Goal: Information Seeking & Learning: Learn about a topic

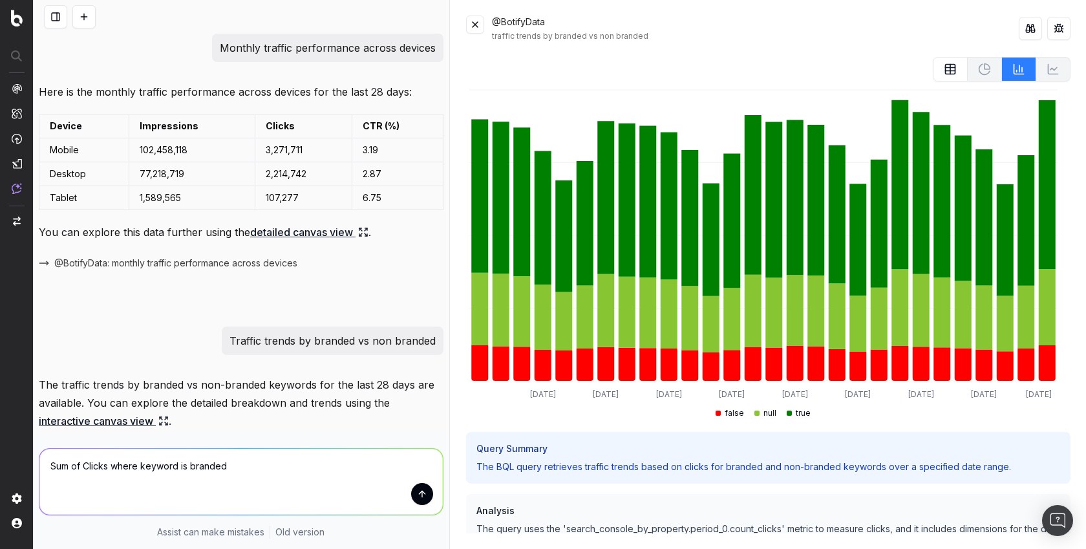
scroll to position [271, 0]
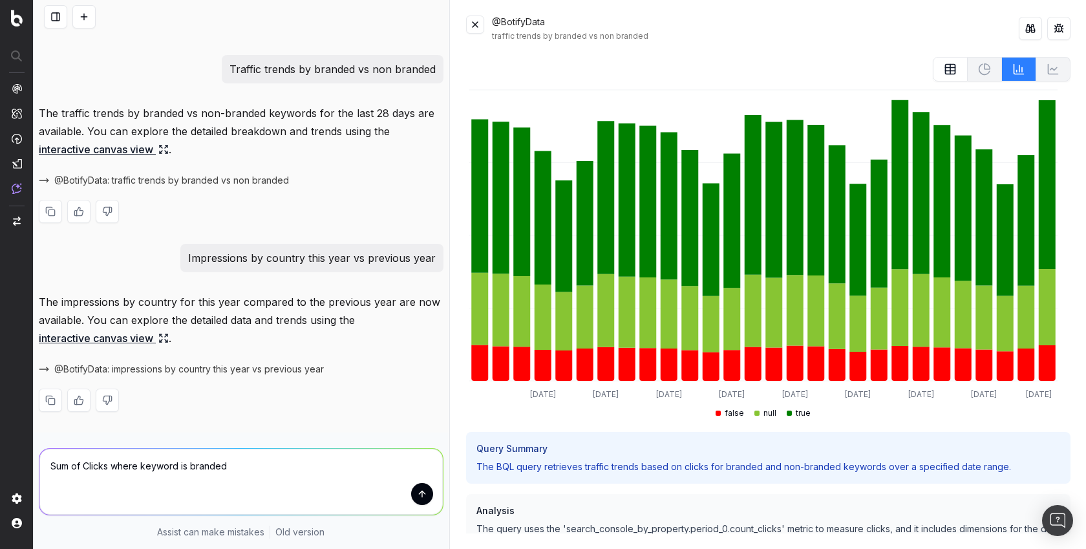
click at [131, 149] on link "interactive canvas view" at bounding box center [104, 149] width 130 height 18
click at [285, 72] on p "Traffic trends by branded vs non branded" at bounding box center [332, 69] width 206 height 18
copy p "Traffic trends by branded vs non branded"
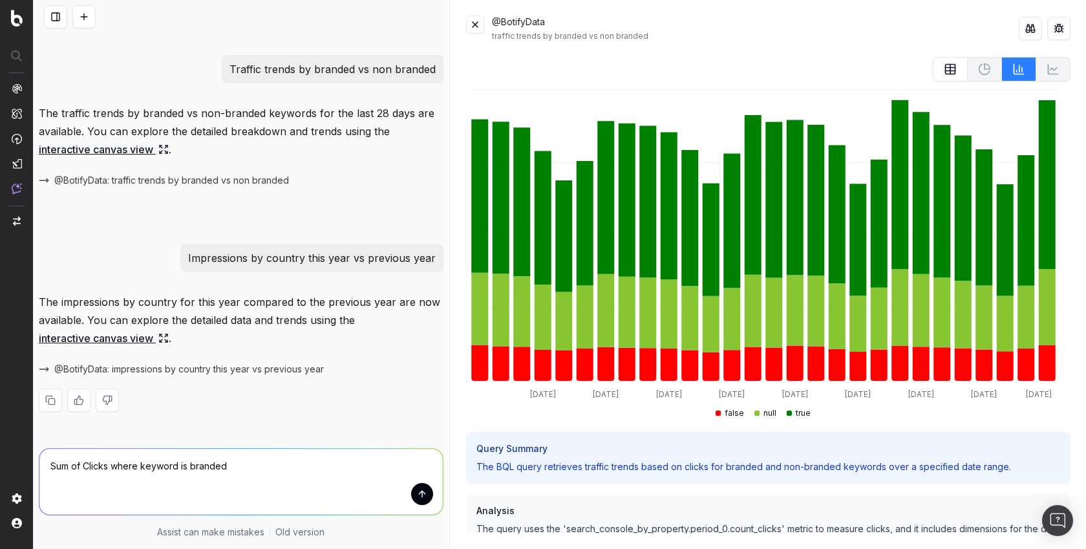
click at [239, 467] on textarea "Sum of Clicks where keyword is branded" at bounding box center [240, 482] width 403 height 66
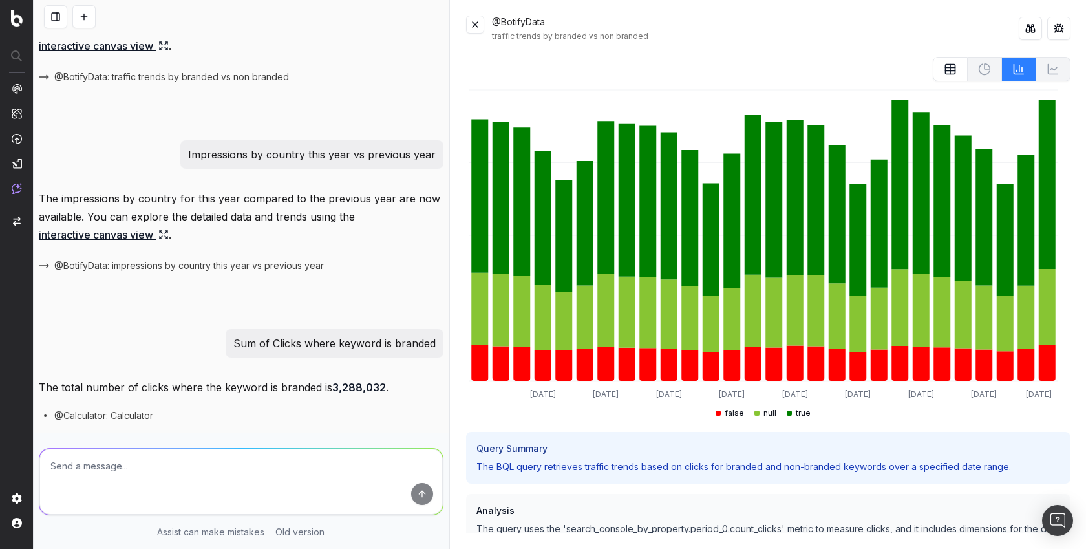
scroll to position [419, 0]
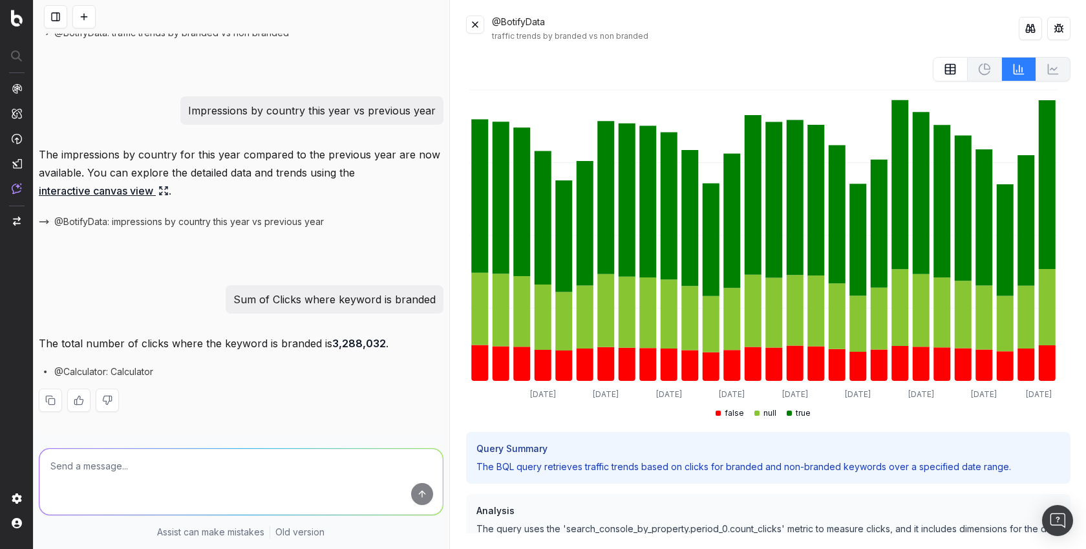
click at [80, 20] on button at bounding box center [83, 16] width 23 height 23
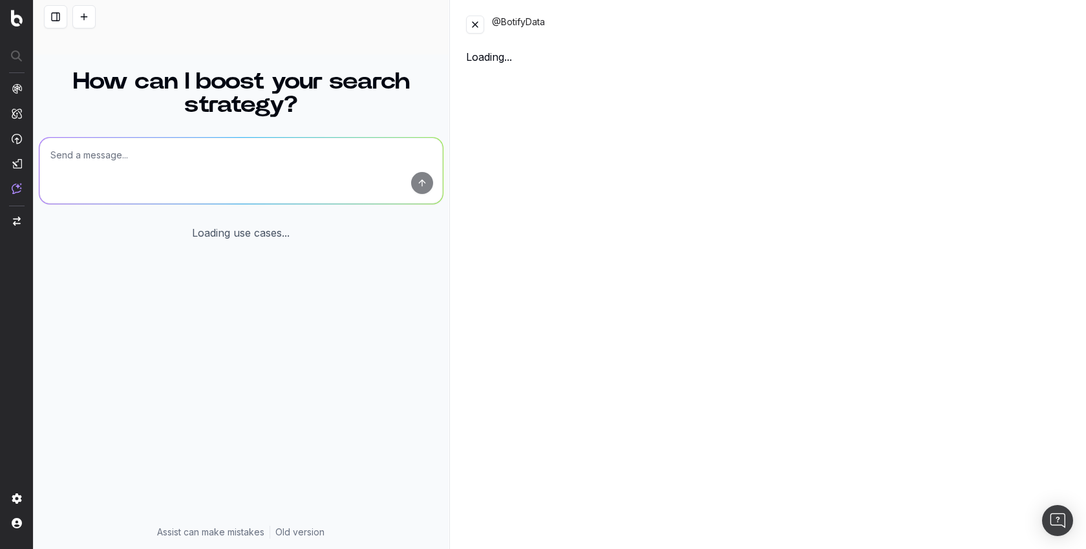
scroll to position [22, 0]
click at [271, 158] on textarea at bounding box center [240, 171] width 403 height 66
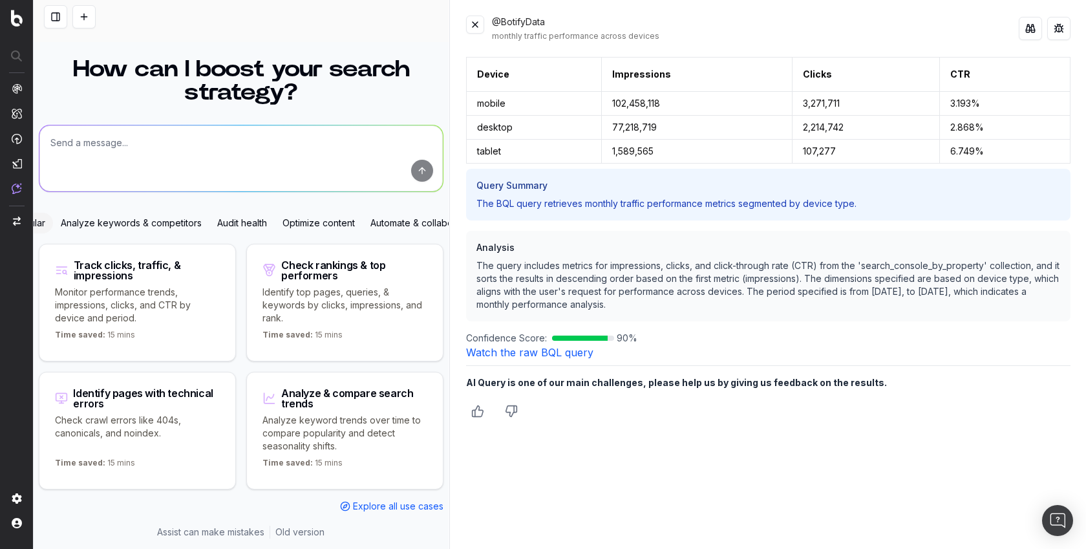
click at [480, 25] on button at bounding box center [475, 25] width 18 height 18
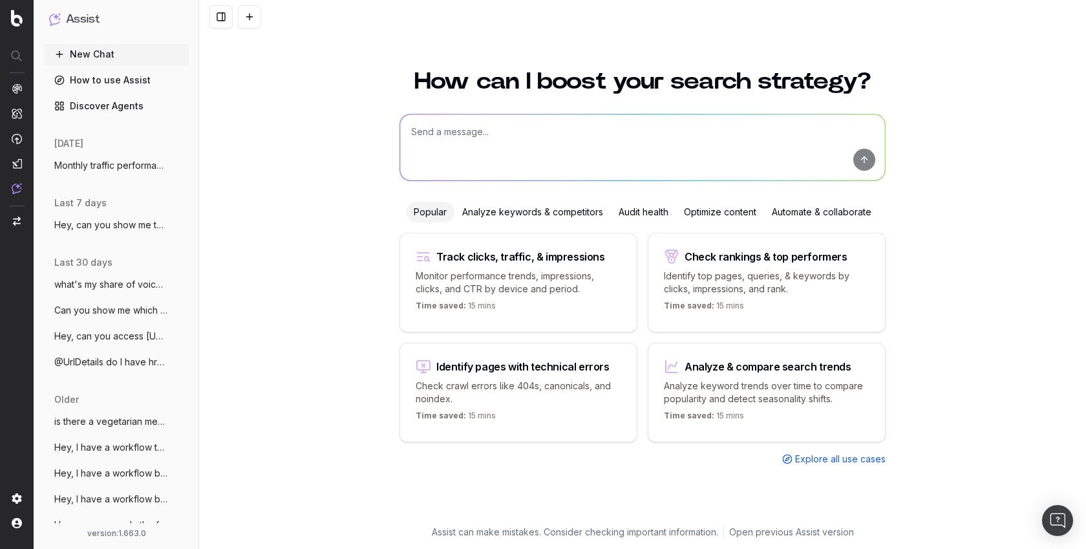
click at [104, 165] on span "Monthly traffic performance across devic" at bounding box center [111, 165] width 114 height 13
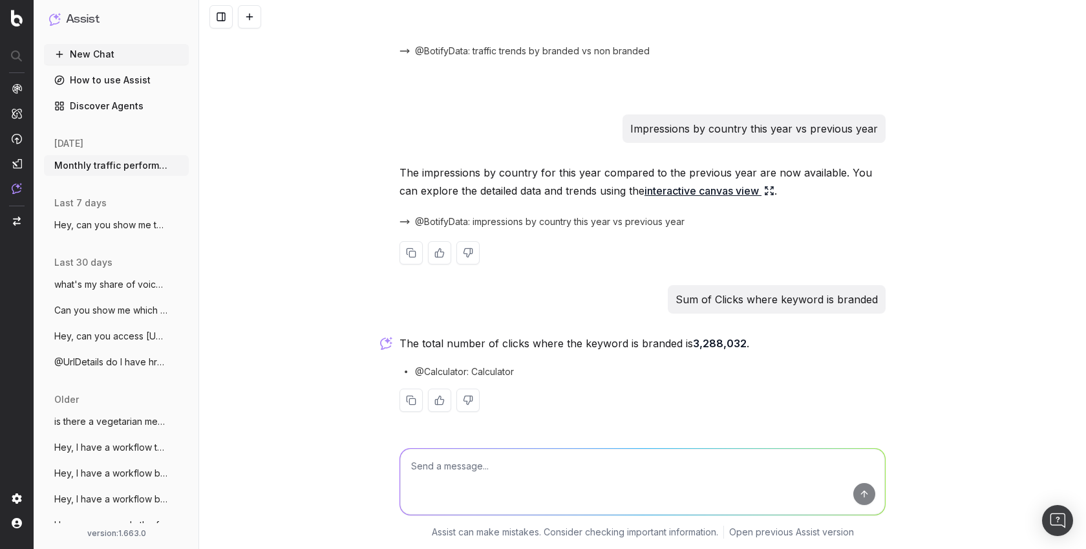
click at [674, 190] on link "interactive canvas view" at bounding box center [709, 191] width 130 height 18
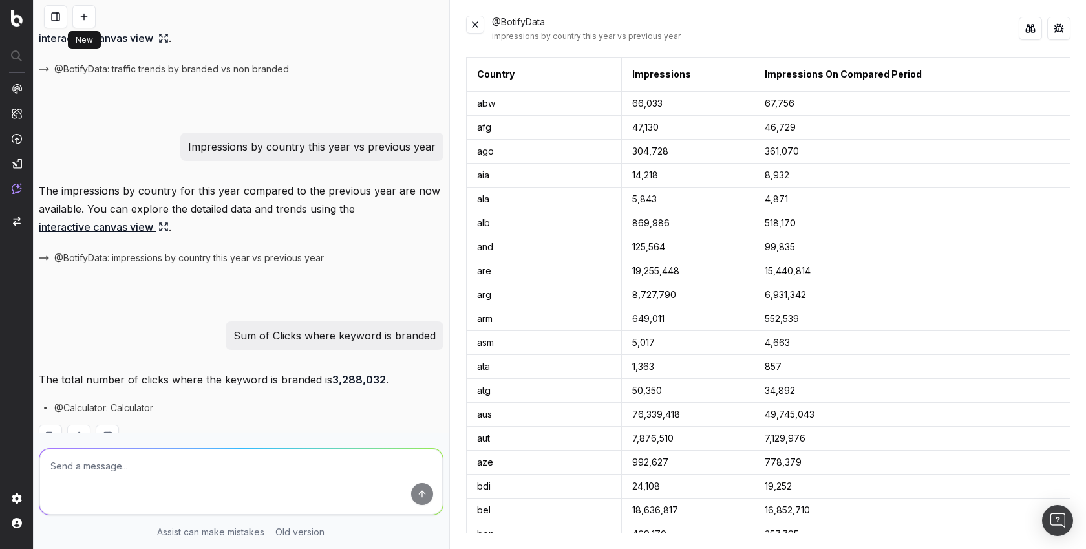
click at [79, 19] on button at bounding box center [83, 16] width 23 height 23
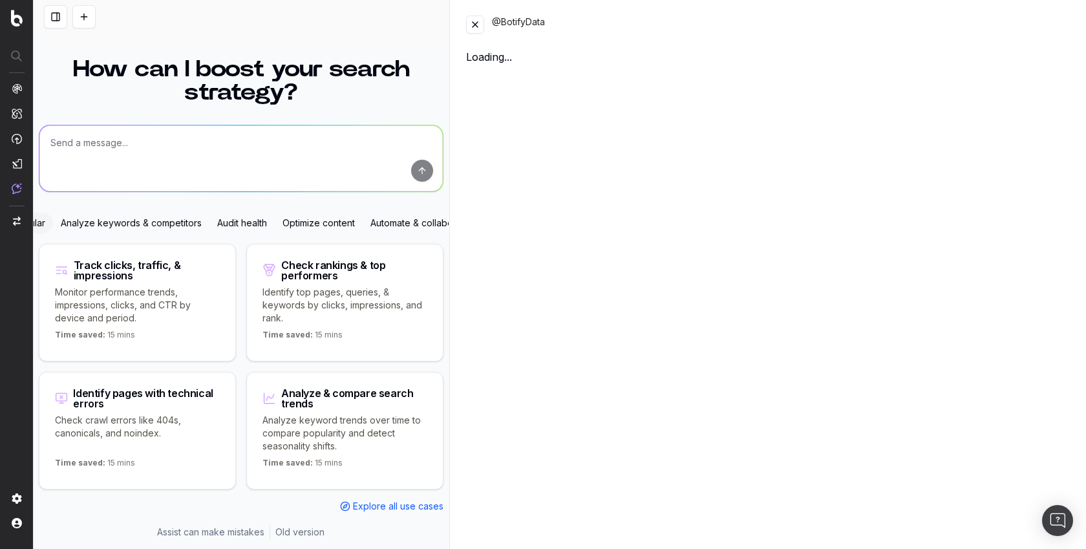
scroll to position [22, 0]
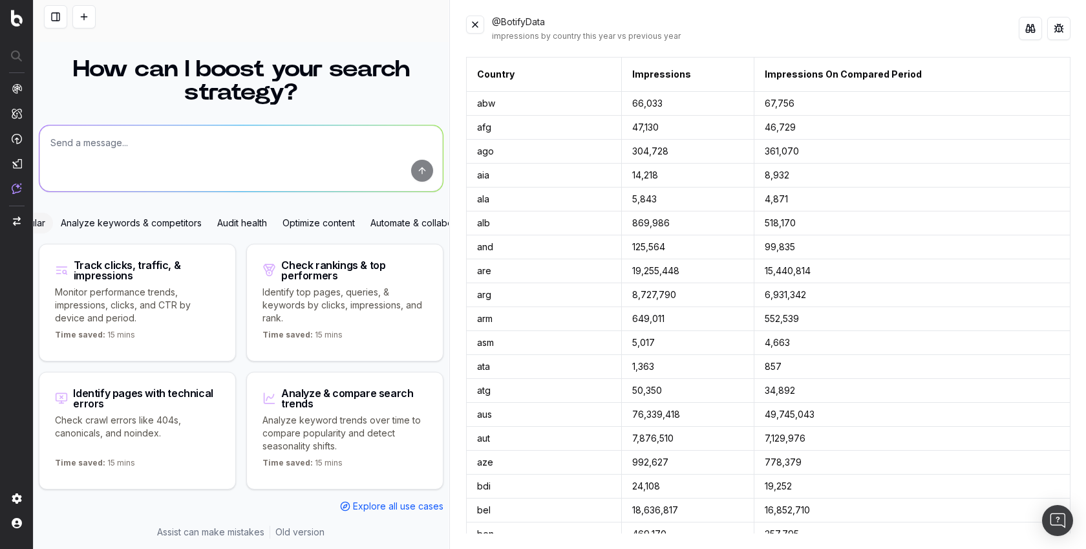
click at [266, 149] on textarea at bounding box center [240, 158] width 403 height 66
paste textarea "Top 10 keywords by impressions;"
type textarea "Top 10 keywords by impressions"
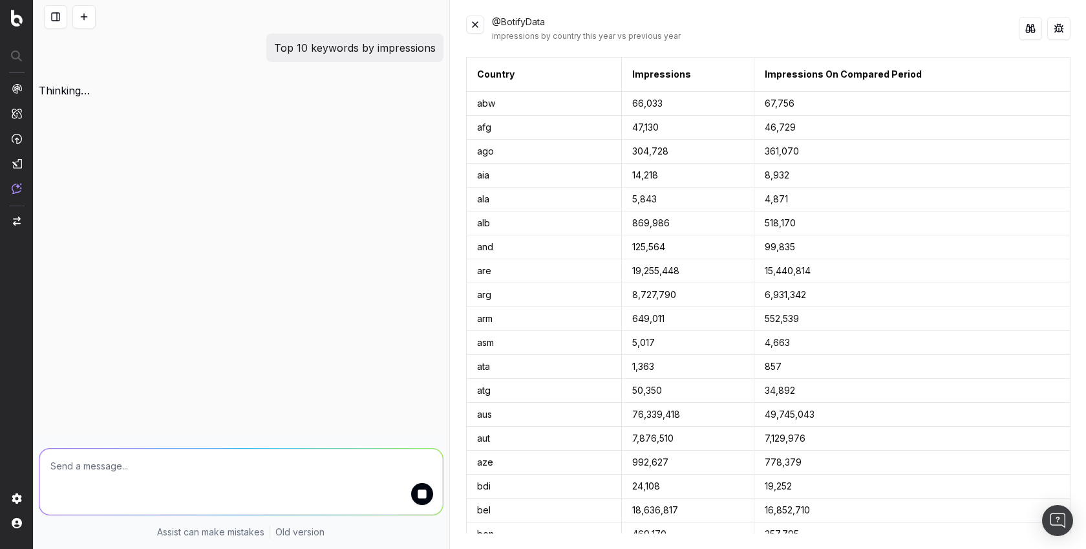
scroll to position [0, 0]
paste textarea "URLs with bad loading time;"
type textarea "URLs with bad loading time"
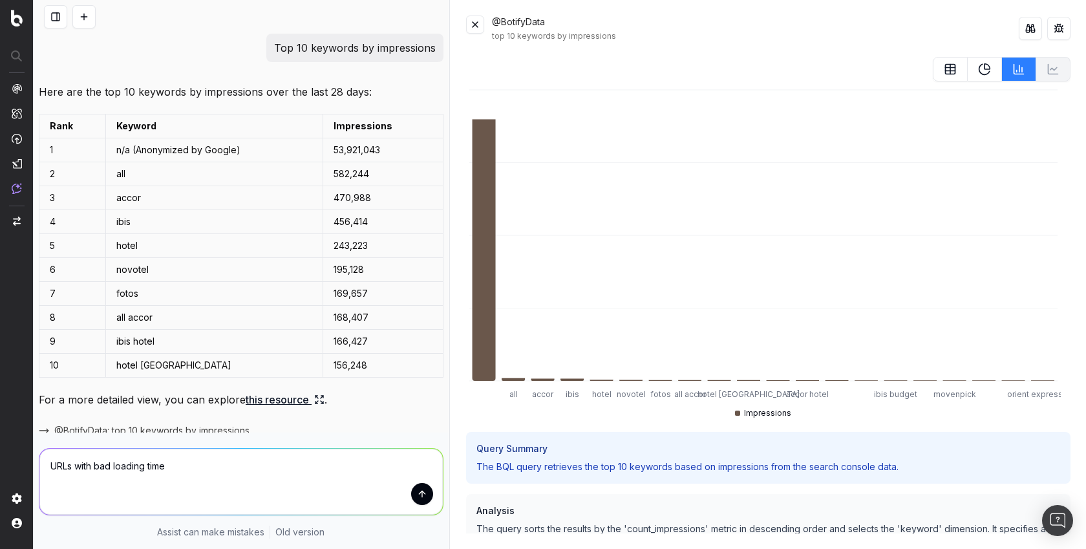
click at [1035, 30] on button at bounding box center [1030, 28] width 23 height 23
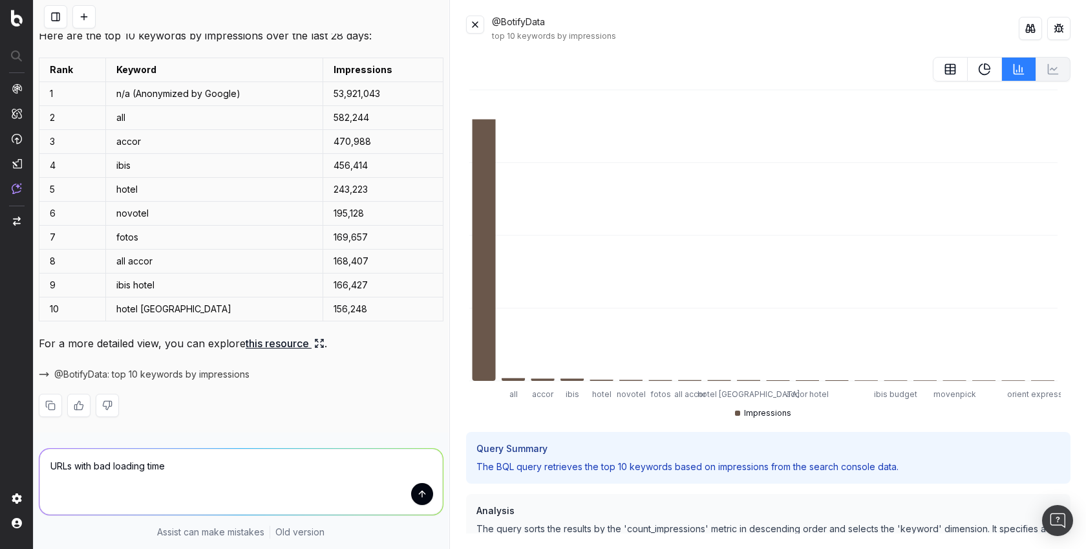
scroll to position [61, 0]
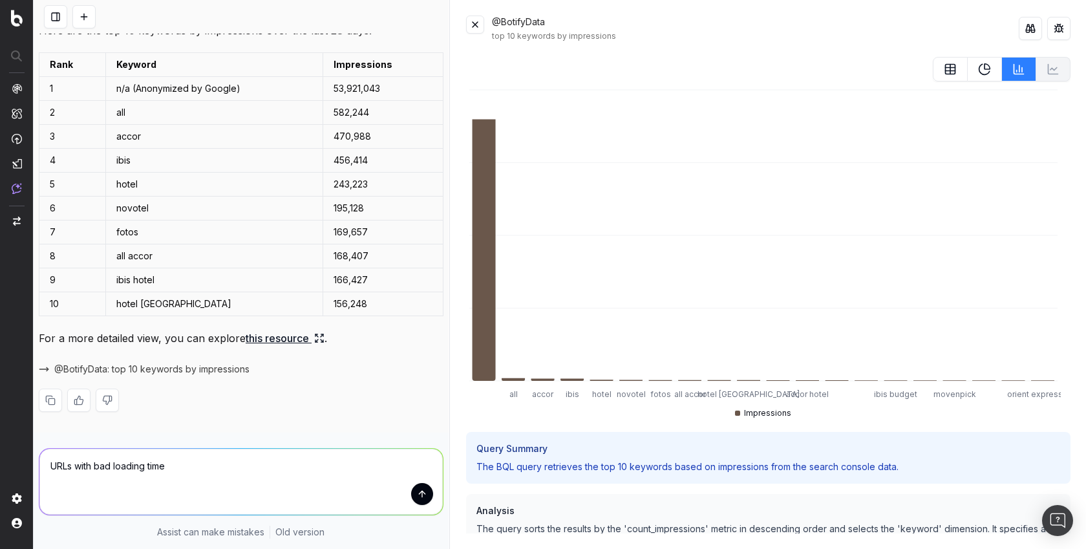
click at [249, 463] on textarea "URLs with bad loading time" at bounding box center [240, 482] width 403 height 66
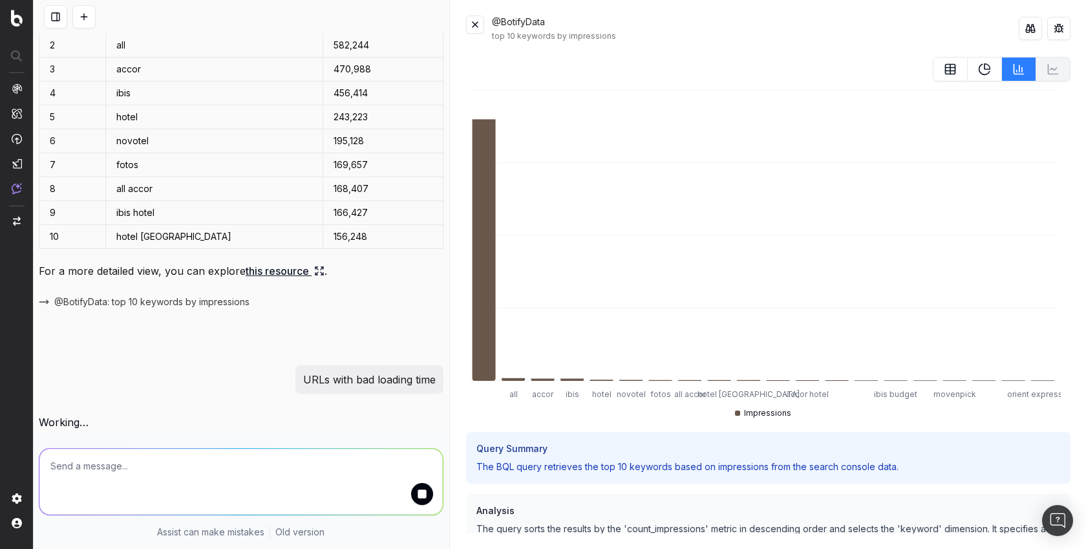
paste textarea "Top slowest pages by JS render time;"
type textarea "Top slowest pages by JS render time"
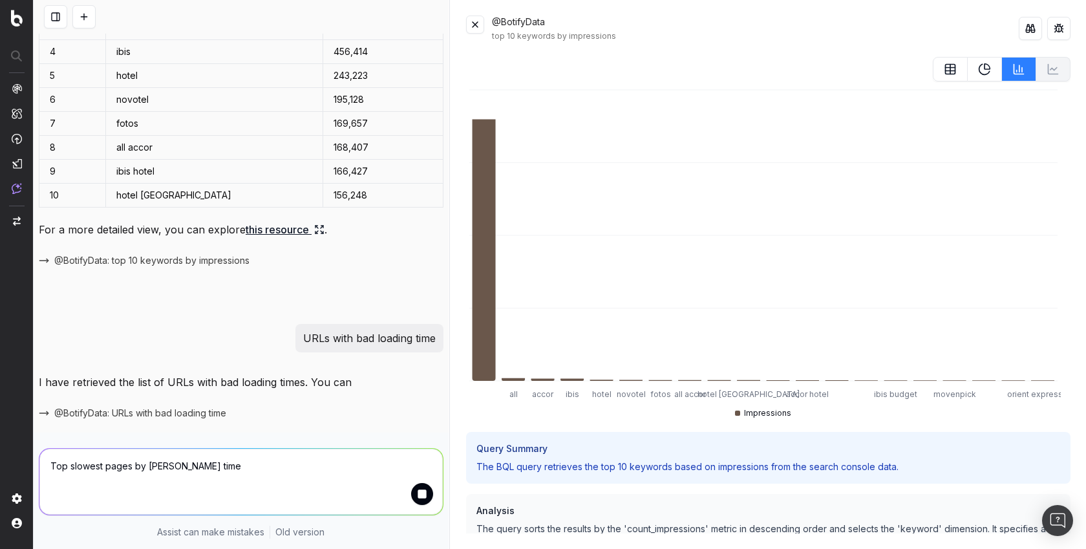
scroll to position [232, 0]
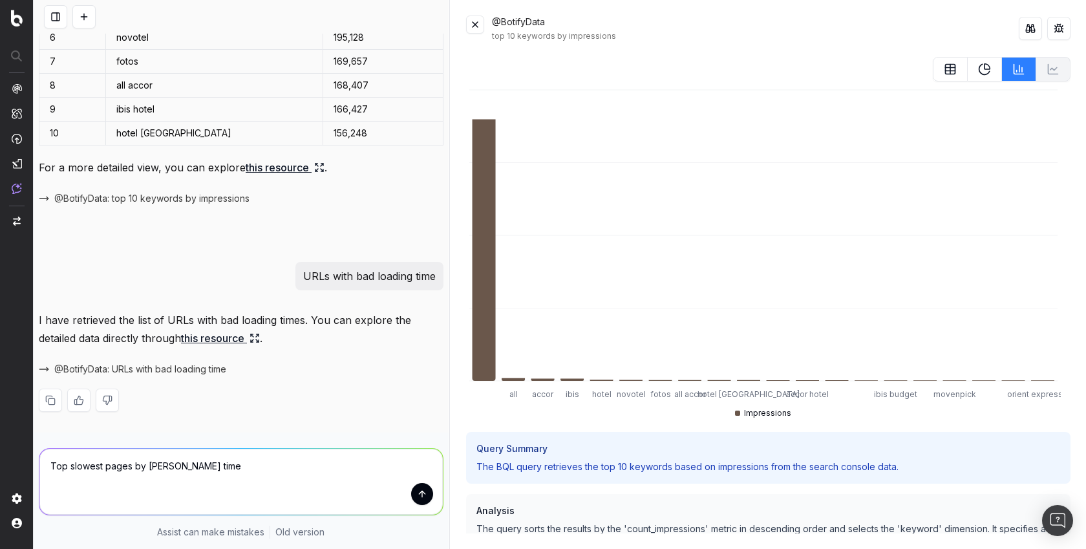
click at [226, 335] on link "this resource" at bounding box center [220, 338] width 79 height 18
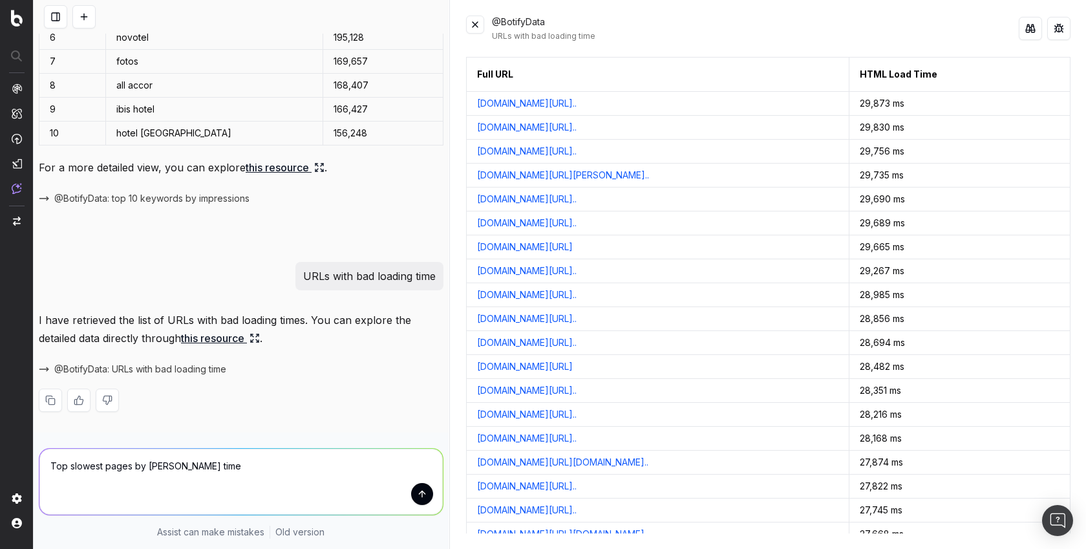
click at [1023, 29] on button at bounding box center [1030, 28] width 23 height 23
click at [272, 462] on textarea "Top slowest pages by JS render time" at bounding box center [240, 482] width 403 height 66
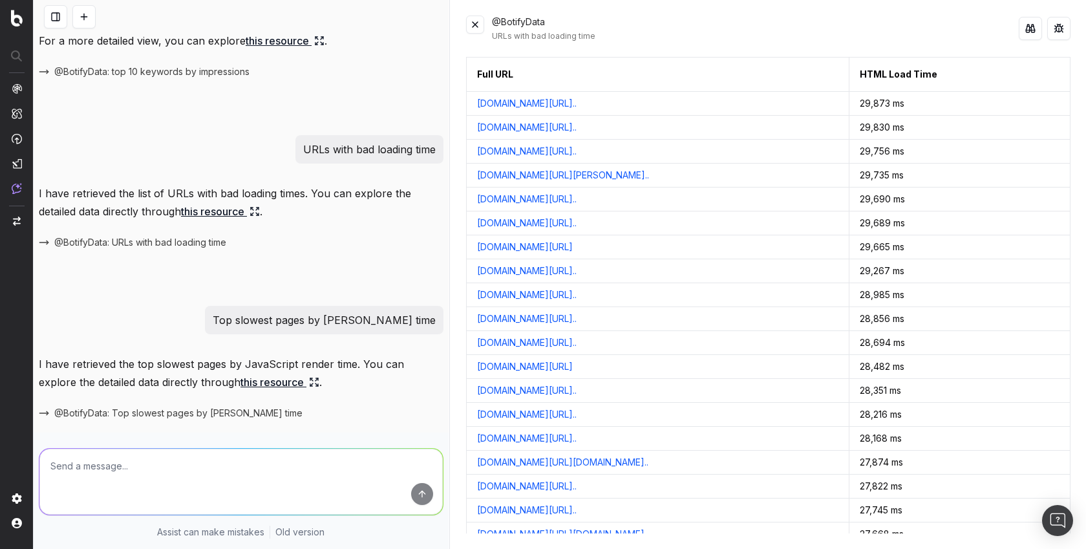
scroll to position [403, 0]
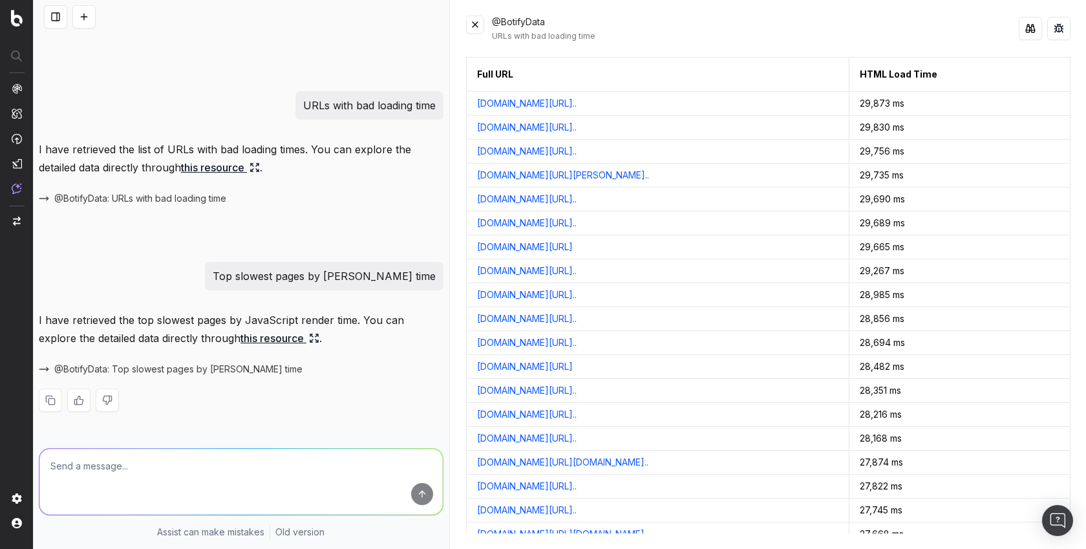
click at [286, 339] on link "this resource" at bounding box center [279, 338] width 79 height 18
click at [1032, 30] on button at bounding box center [1030, 28] width 23 height 23
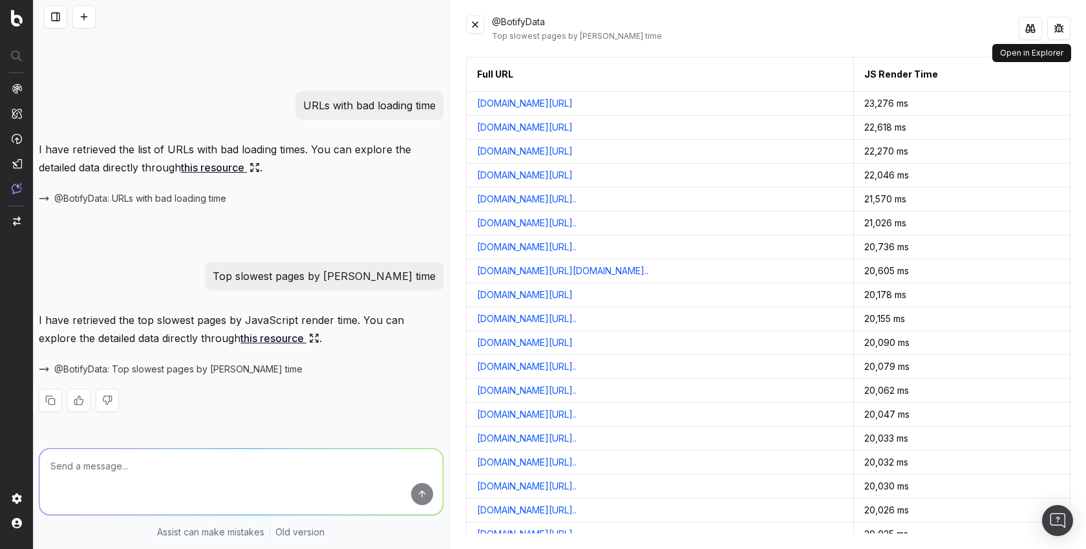
click at [255, 467] on textarea at bounding box center [240, 482] width 403 height 66
paste textarea "Avg inlinks by pagetype;"
type textarea "Avg inlinks by pagetype"
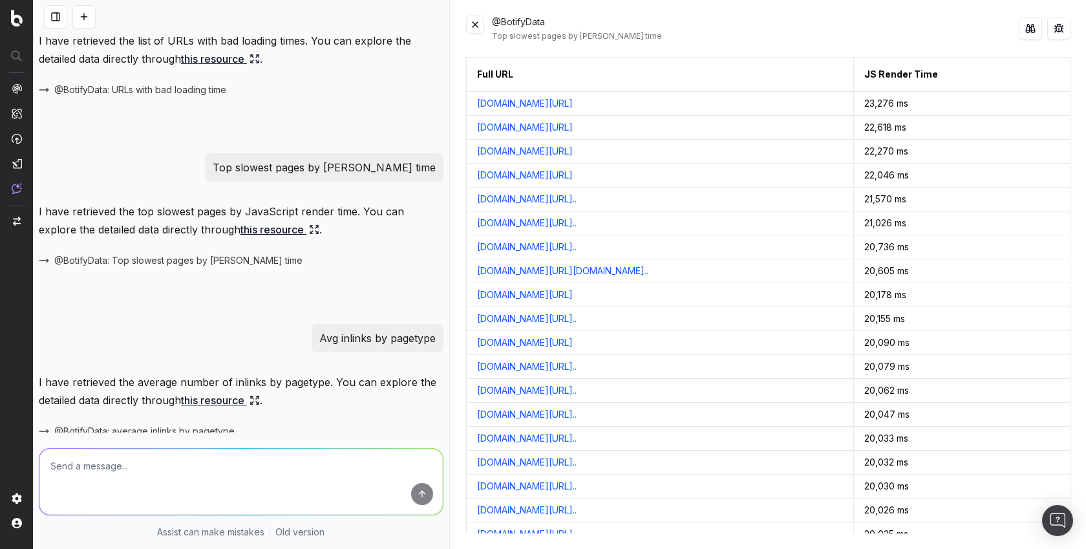
scroll to position [573, 0]
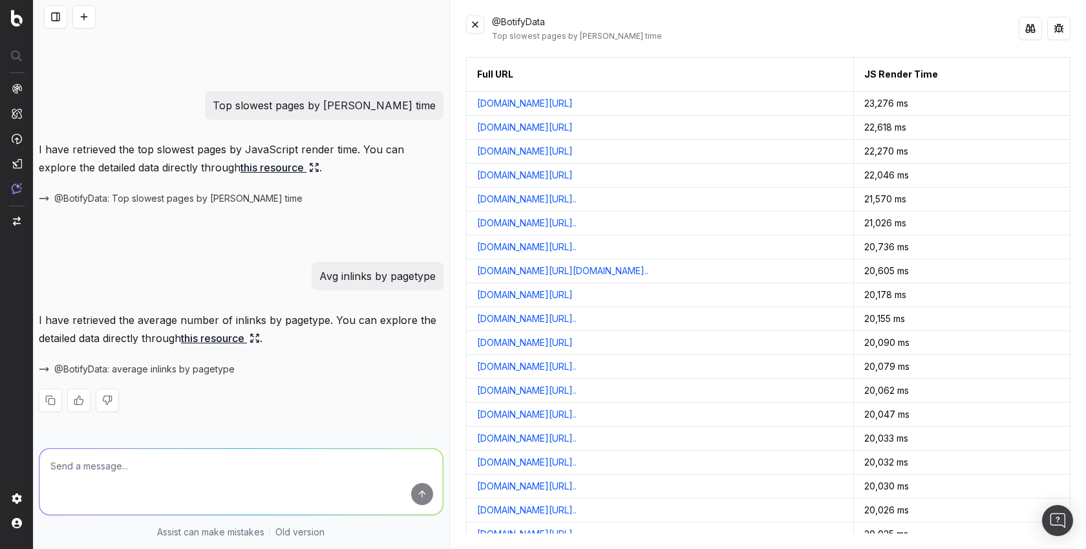
paste textarea "pages from current crawl in 301 and previous crawl in 200"
type textarea "pages from current crawl in 301 and previous crawl in 200"
click at [237, 334] on link "this resource" at bounding box center [220, 338] width 79 height 18
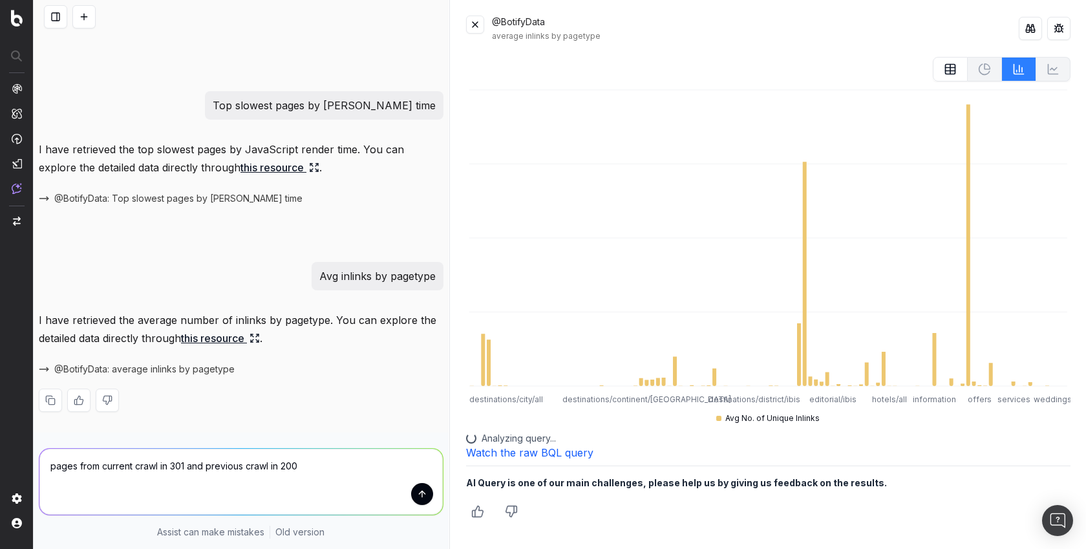
click at [1033, 32] on button at bounding box center [1030, 28] width 23 height 23
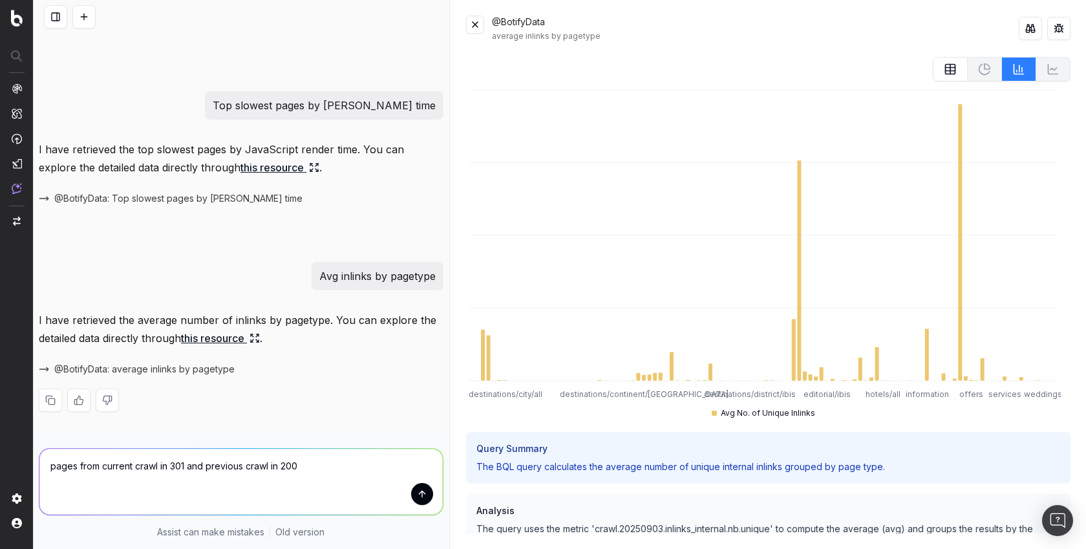
click at [374, 275] on p "Avg inlinks by pagetype" at bounding box center [377, 276] width 116 height 18
copy p "Avg inlinks by pagetype"
click at [946, 74] on rect at bounding box center [951, 70] width 10 height 10
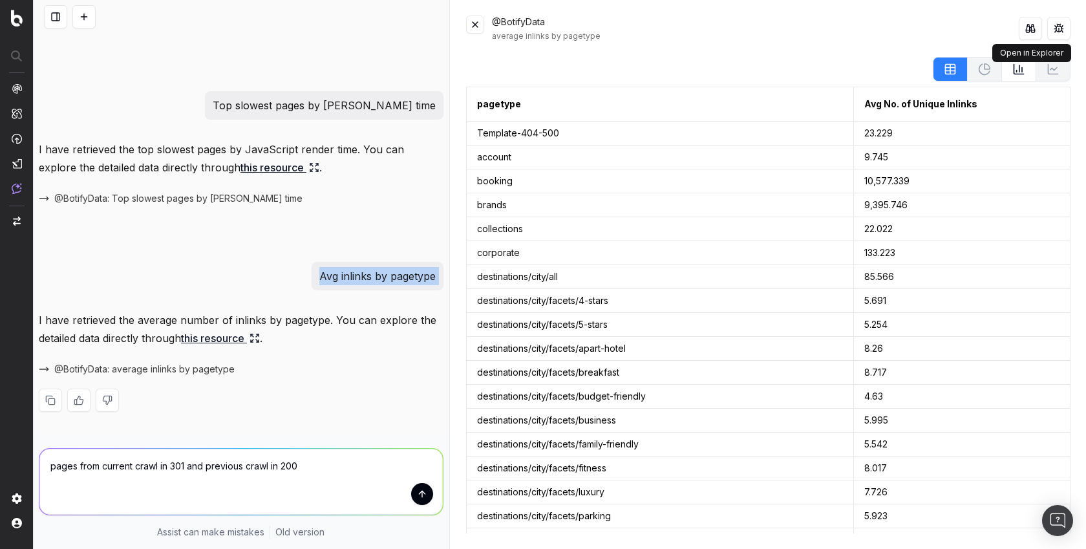
click at [1034, 30] on button at bounding box center [1030, 28] width 23 height 23
click at [218, 467] on textarea "pages from current crawl in 301 and previous crawl in 200" at bounding box center [240, 482] width 403 height 66
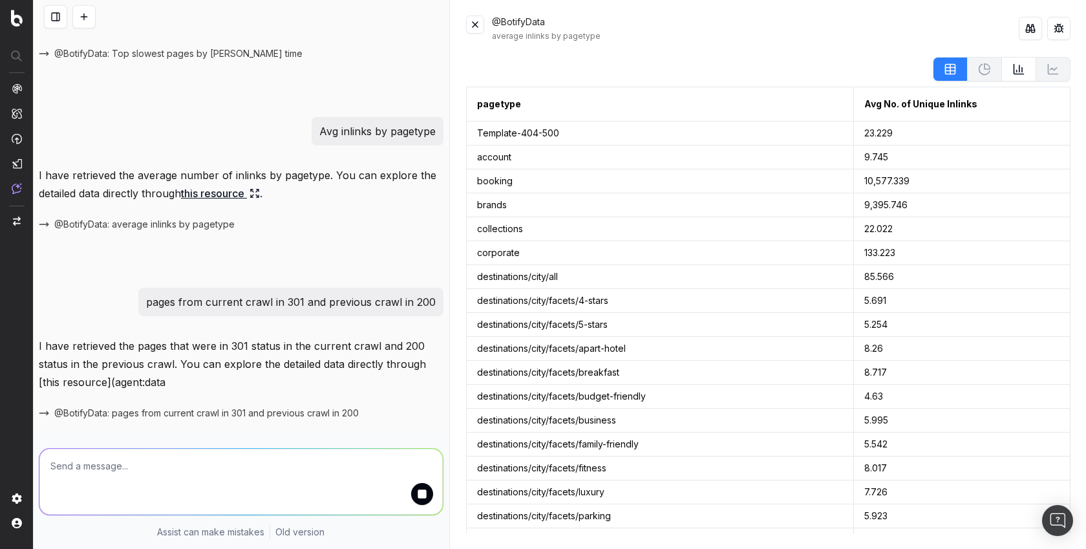
scroll to position [762, 0]
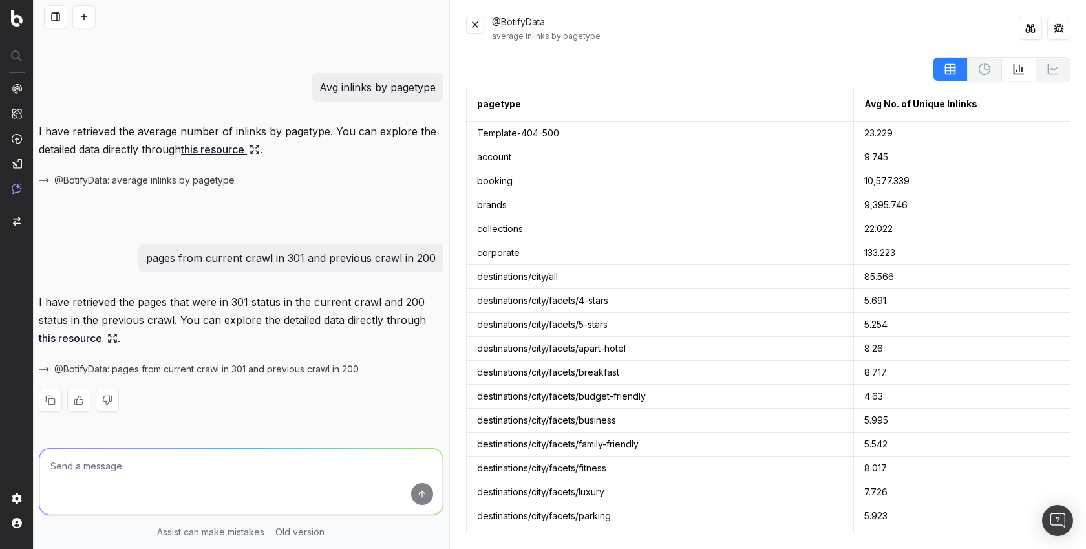
click at [49, 333] on link "this resource" at bounding box center [78, 338] width 79 height 18
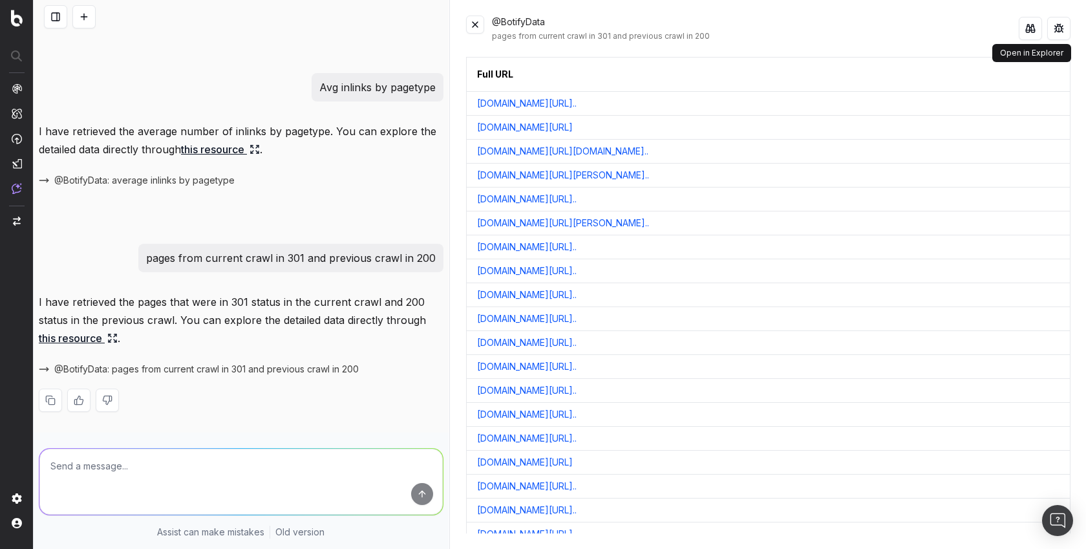
click at [1025, 33] on button at bounding box center [1030, 28] width 23 height 23
click at [1059, 32] on button at bounding box center [1058, 28] width 23 height 23
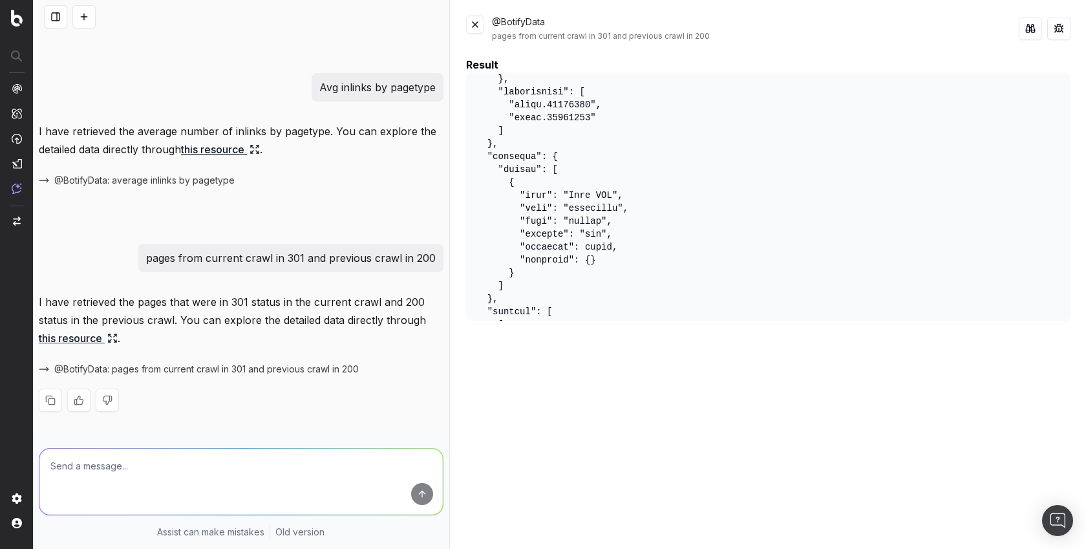
scroll to position [359, 0]
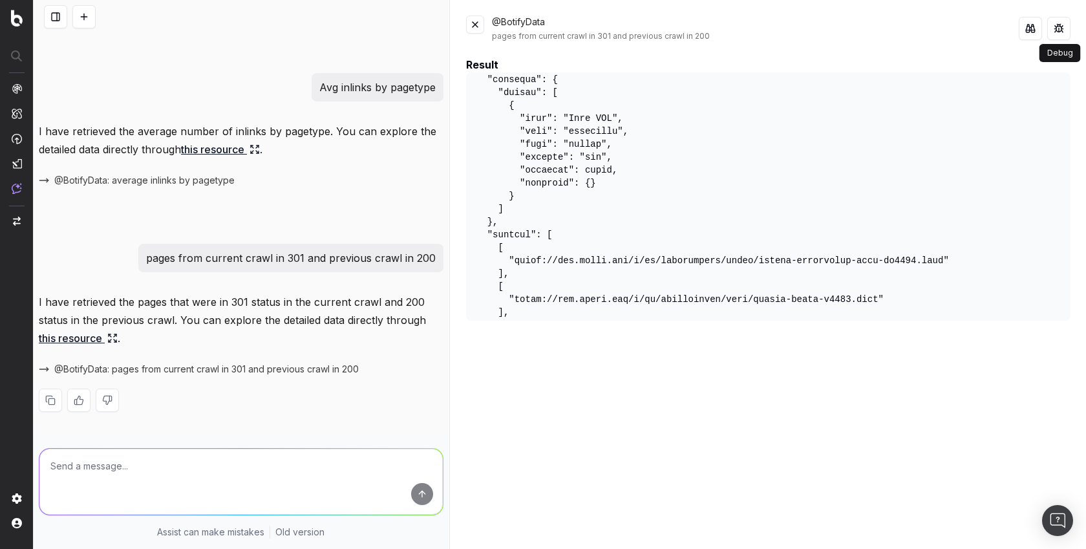
click at [1055, 34] on button at bounding box center [1058, 28] width 23 height 23
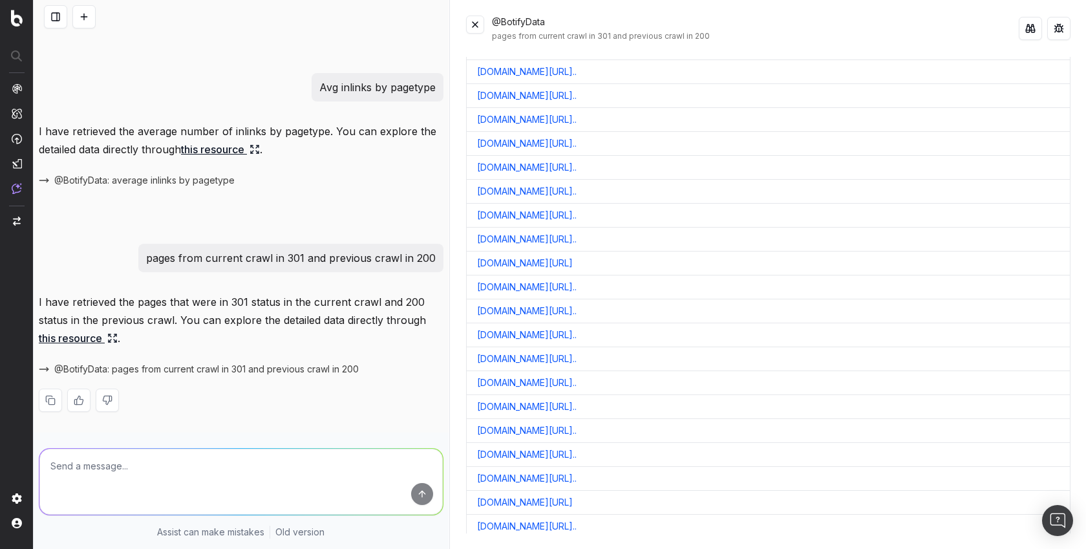
scroll to position [0, 0]
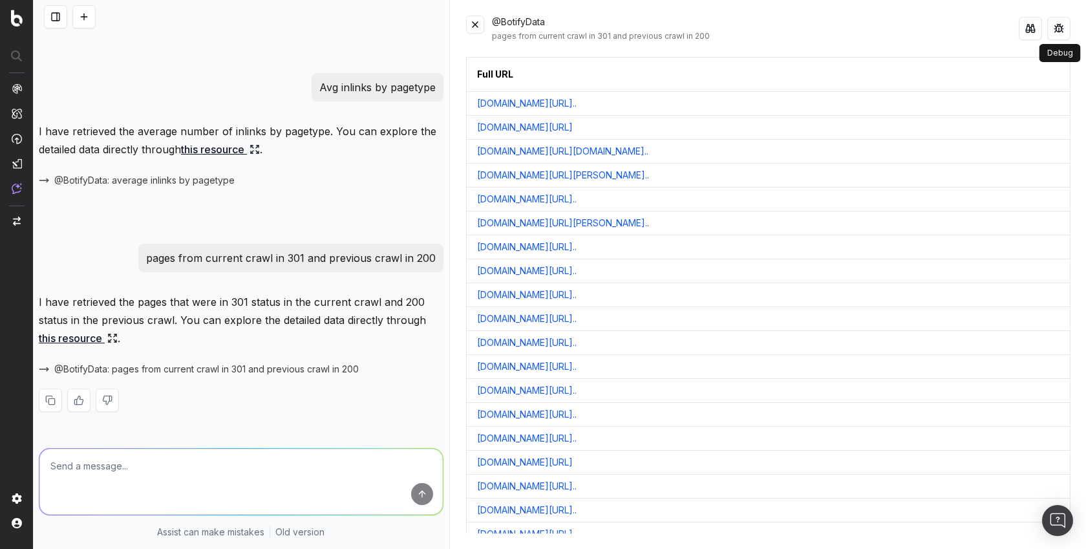
click at [274, 255] on p "pages from current crawl in 301 and previous crawl in 200" at bounding box center [291, 258] width 290 height 18
copy p "pages from current crawl in 301 and previous crawl in 200"
click at [196, 468] on textarea at bounding box center [240, 482] width 403 height 66
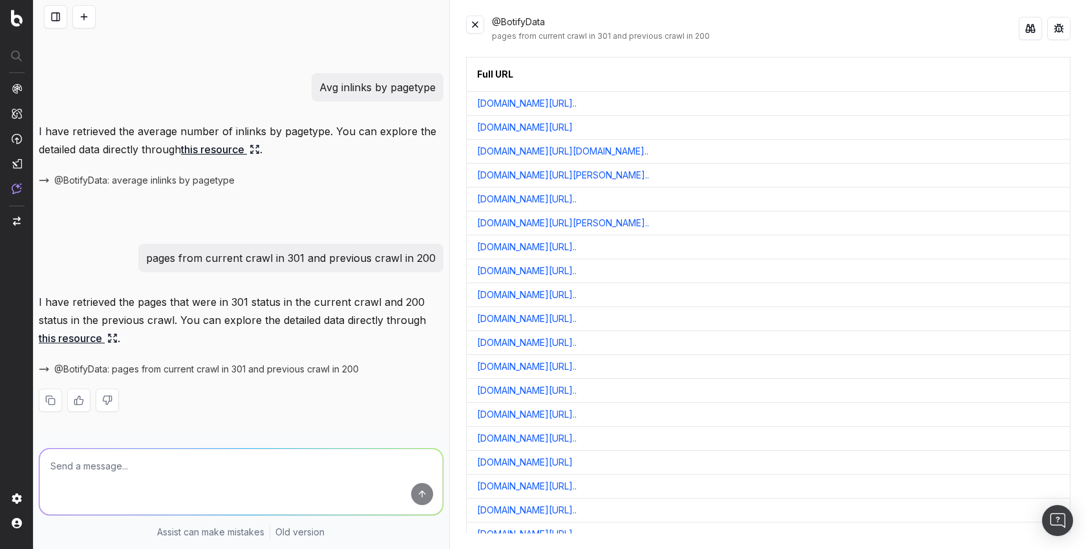
paste textarea "find pages my duplicates H1;"
type textarea "find pages with duplicates H1"
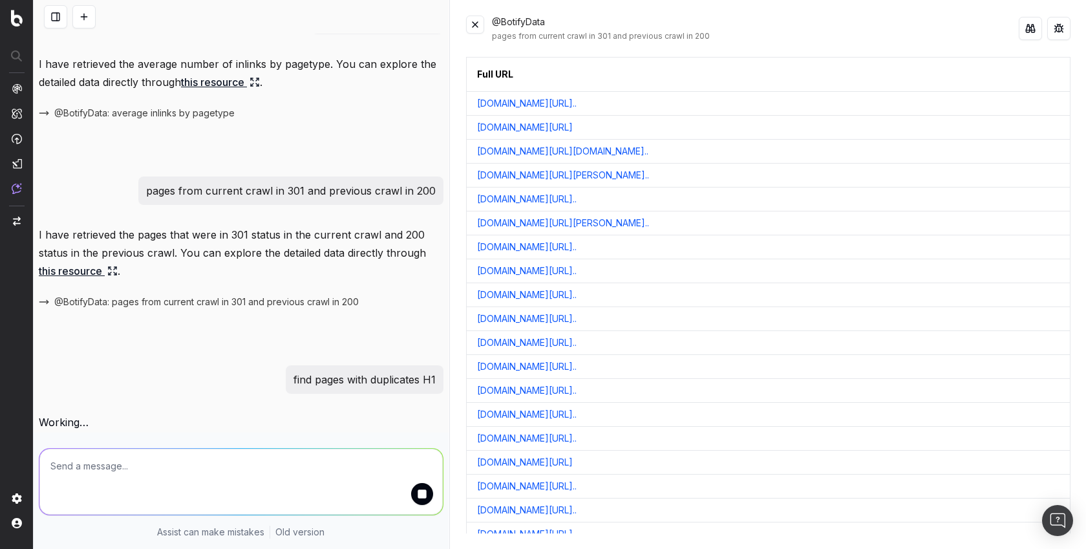
paste textarea "Show distribution of duplicate title tags by folder"
type textarea "Show distribution of duplicate title tags by segment"
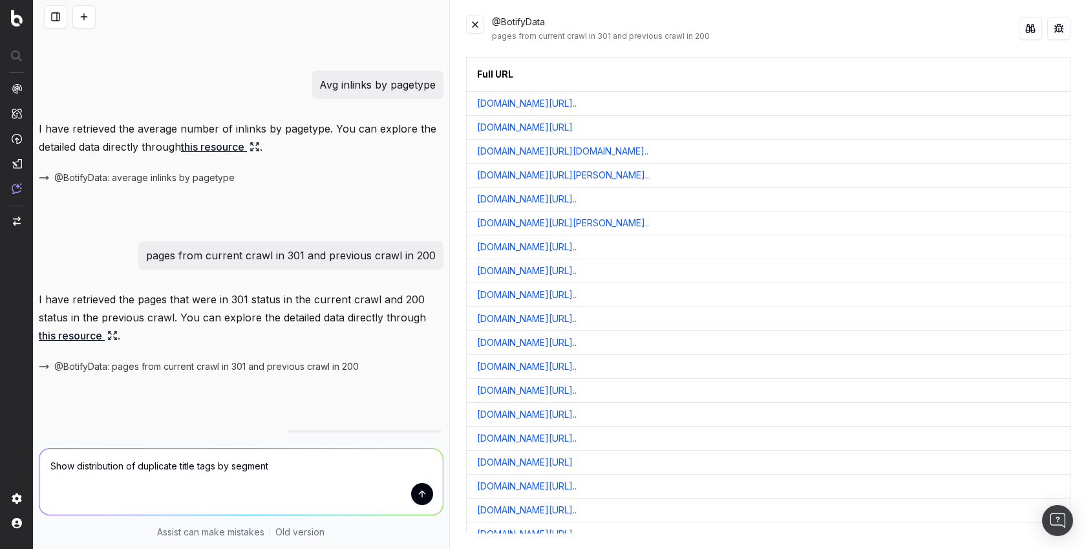
scroll to position [811, 0]
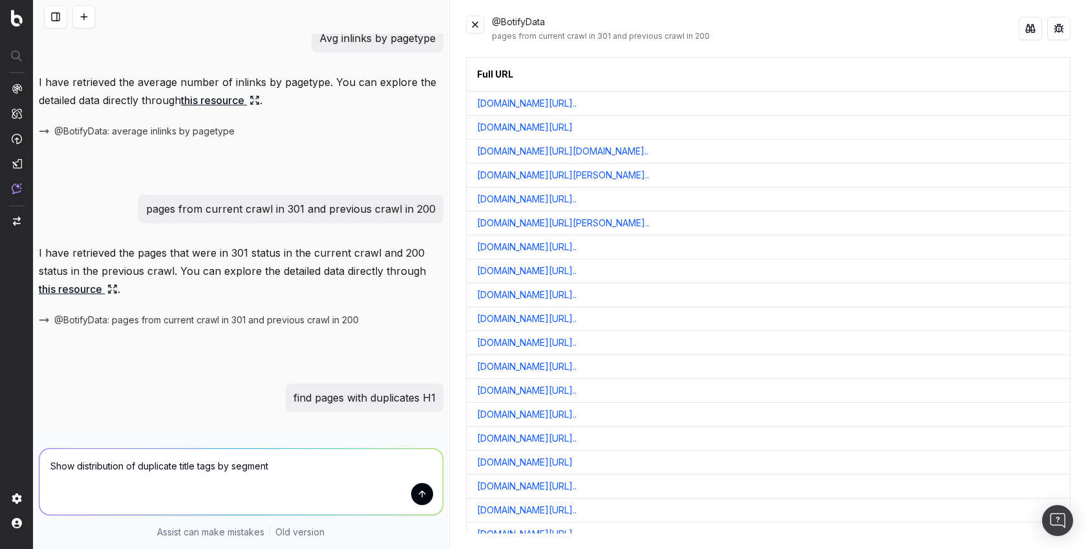
click at [480, 23] on button at bounding box center [475, 25] width 18 height 18
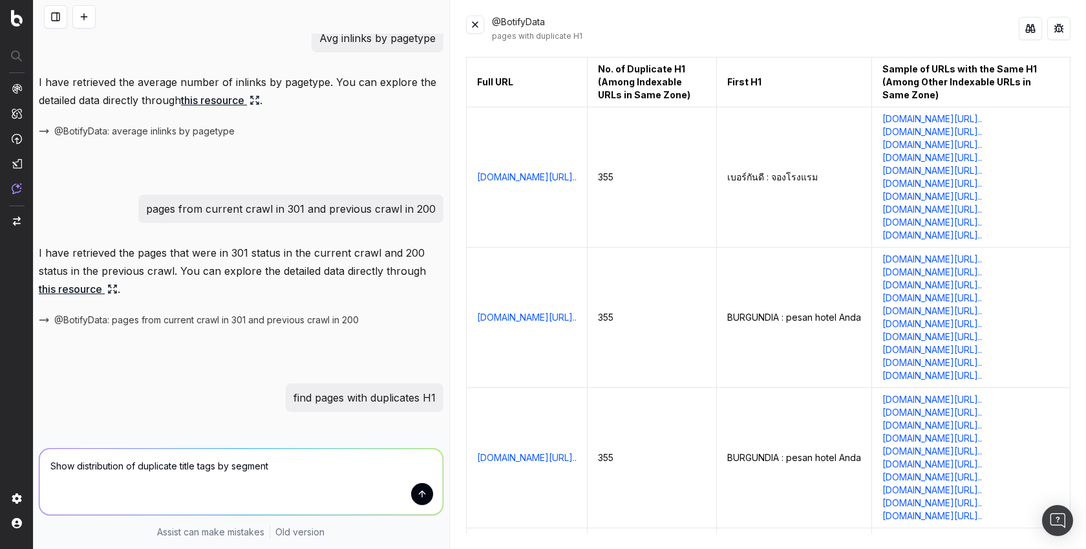
click at [1028, 35] on button at bounding box center [1030, 28] width 23 height 23
click at [297, 472] on textarea "Show distribution of duplicate title tags by segment" at bounding box center [240, 482] width 403 height 66
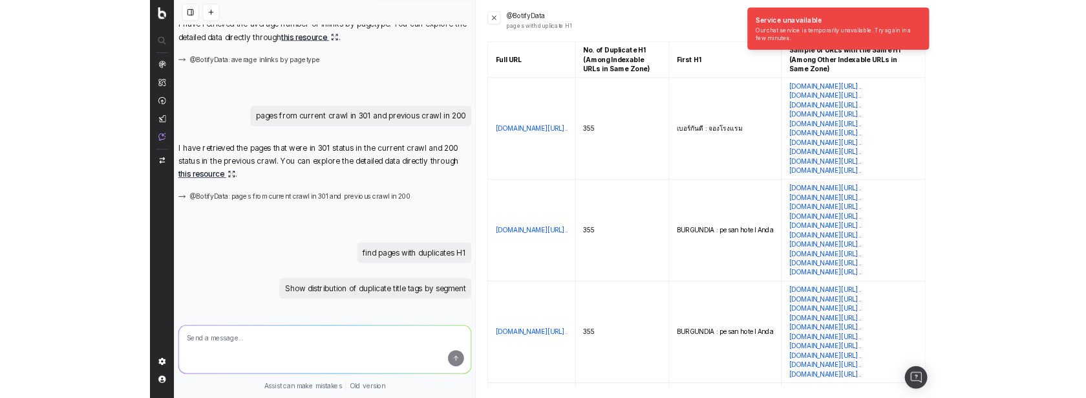
scroll to position [860, 0]
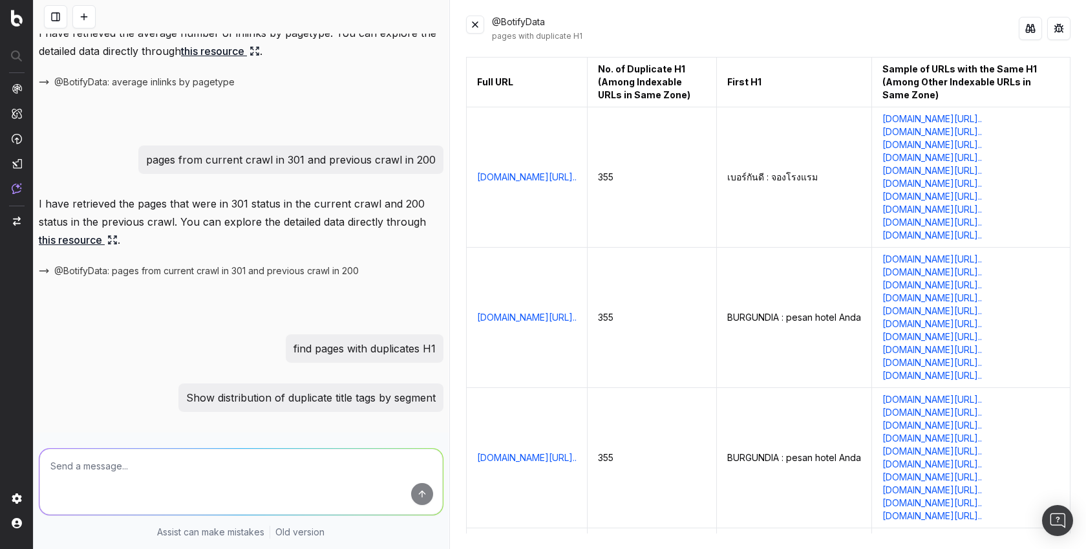
click at [328, 461] on textarea at bounding box center [240, 482] width 403 height 66
click at [297, 395] on p "Show distribution of duplicate title tags by segment" at bounding box center [310, 397] width 249 height 18
copy p "Show distribution of duplicate title tags by segment"
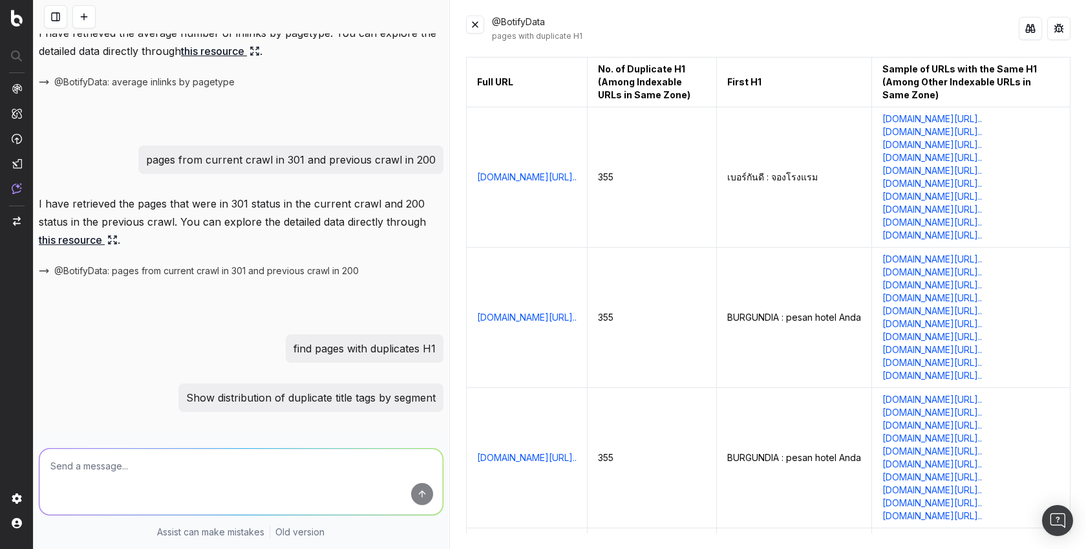
click at [284, 461] on textarea at bounding box center [240, 482] width 403 height 66
paste textarea "Show distribution of duplicate title tags by segment"
type textarea "Show distribution of duplicate title tags by segment"
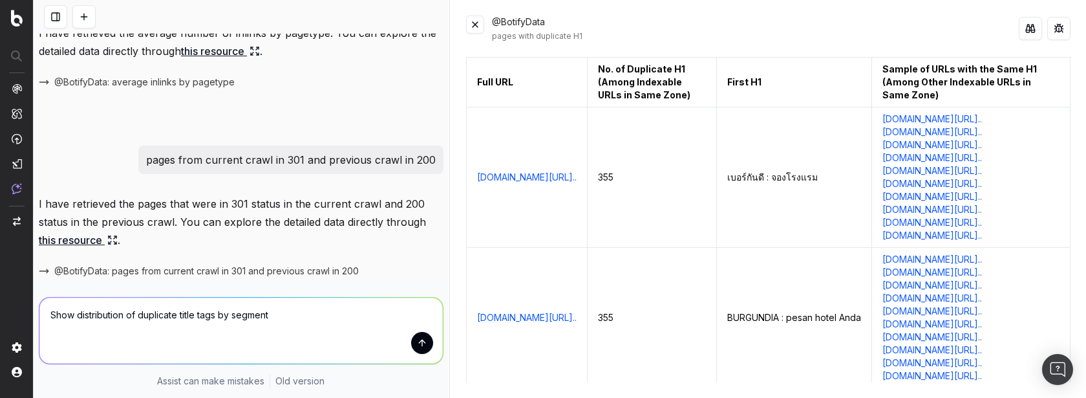
click at [329, 316] on textarea "Show distribution of duplicate title tags by segment" at bounding box center [240, 330] width 403 height 66
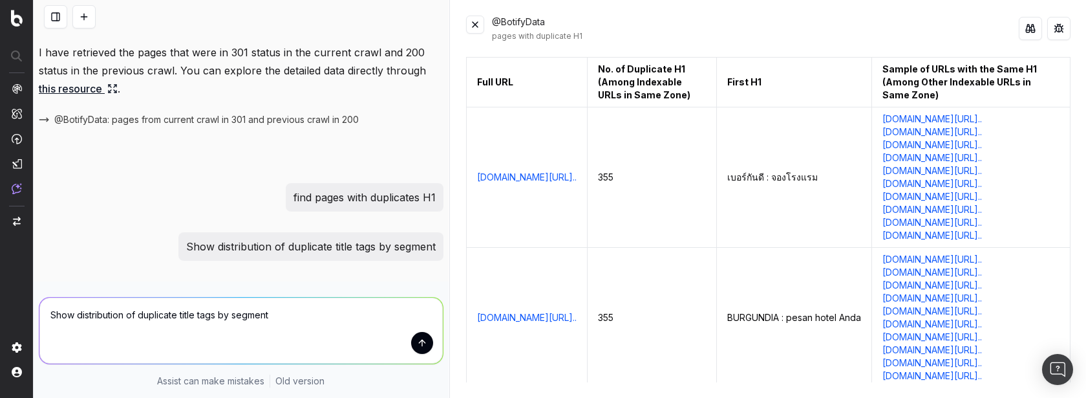
click at [414, 347] on button "submit" at bounding box center [422, 343] width 22 height 22
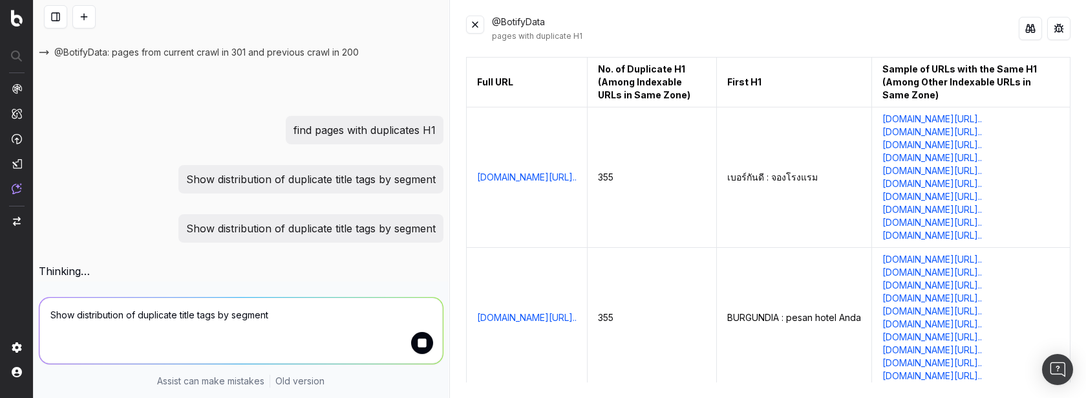
scroll to position [1061, 0]
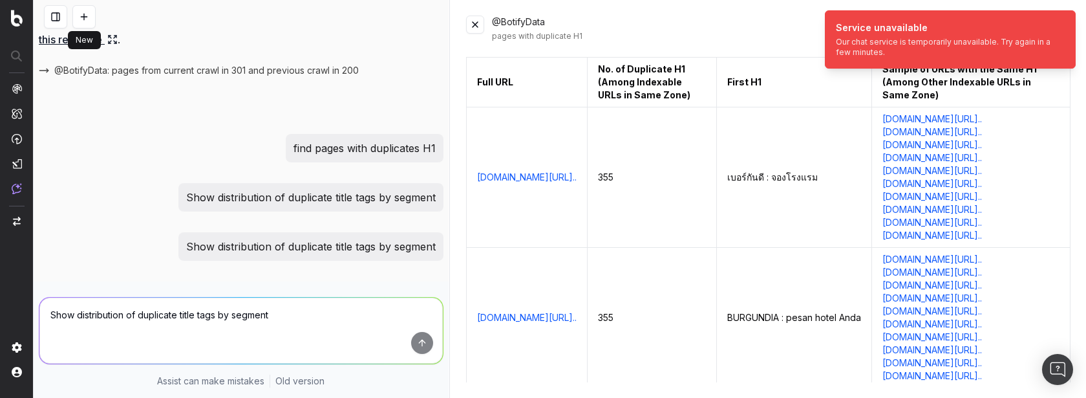
click at [85, 19] on button at bounding box center [83, 16] width 23 height 23
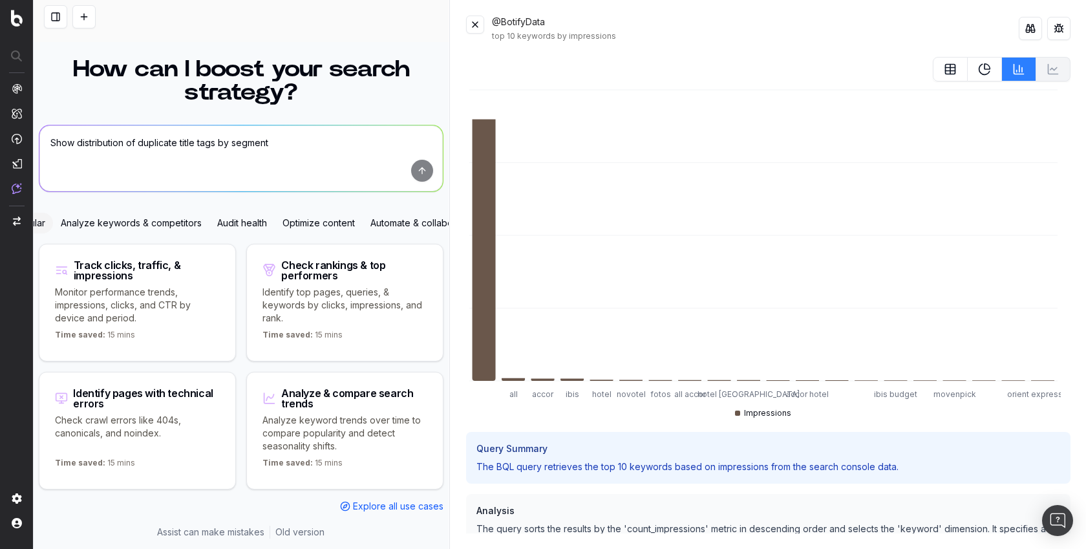
scroll to position [22, 0]
click at [467, 23] on button at bounding box center [475, 25] width 18 height 18
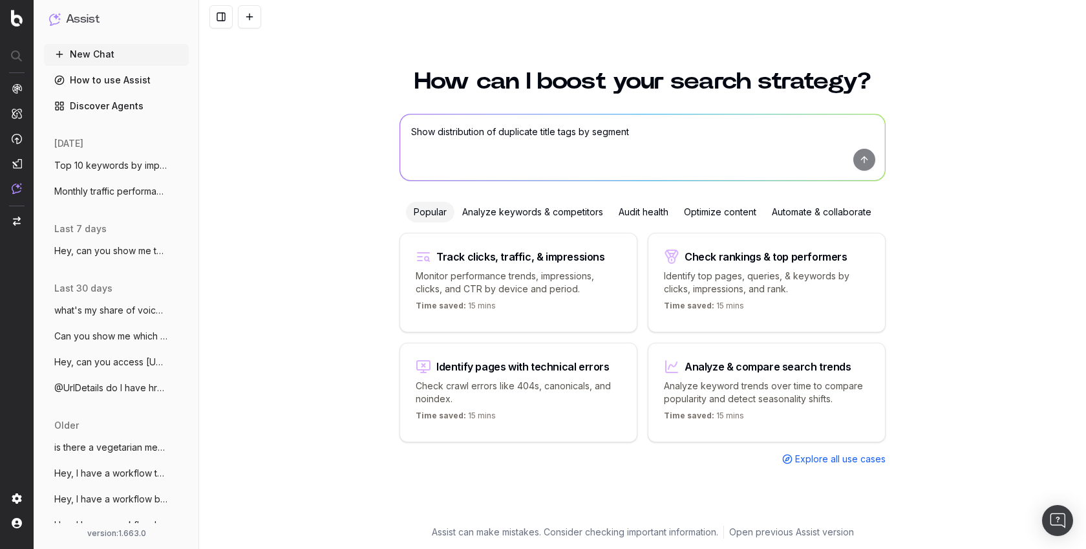
click at [448, 135] on textarea "Show distribution of duplicate title tags by segment" at bounding box center [642, 147] width 485 height 66
click at [425, 127] on textarea at bounding box center [642, 147] width 485 height 66
paste textarea "What are my Non Self-Canonical?;"
type textarea "What are my Non Self-Canonical?"
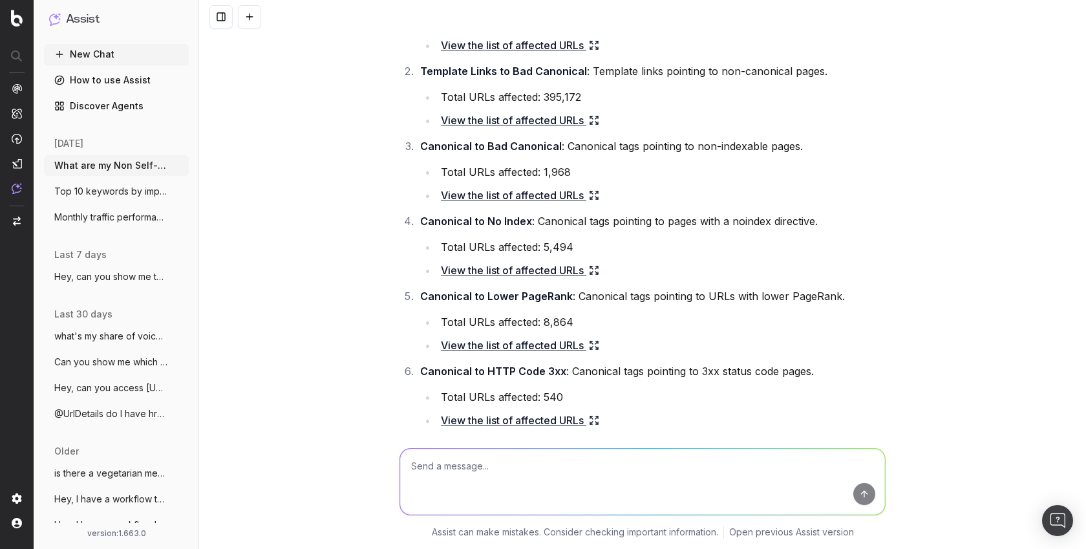
scroll to position [182, 0]
click at [478, 193] on link "View the list of affected URLs" at bounding box center [520, 194] width 158 height 18
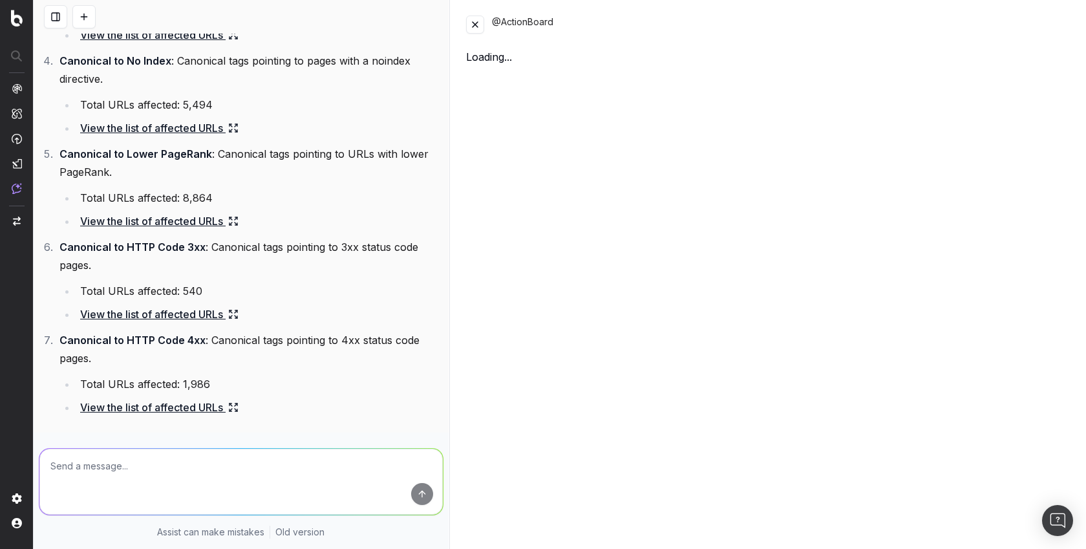
scroll to position [465, 0]
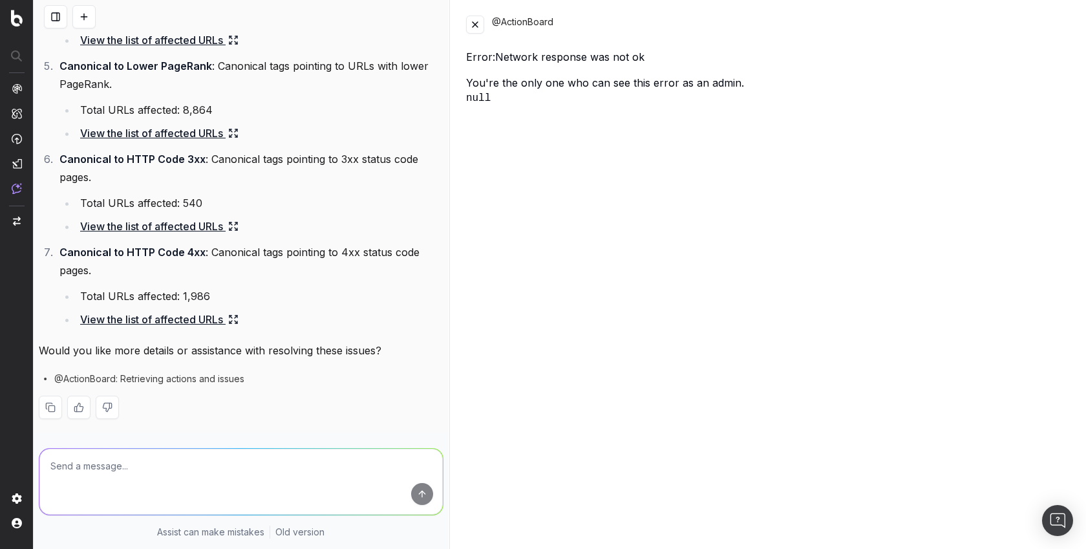
click at [185, 235] on link "View the list of affected URLs" at bounding box center [159, 226] width 158 height 18
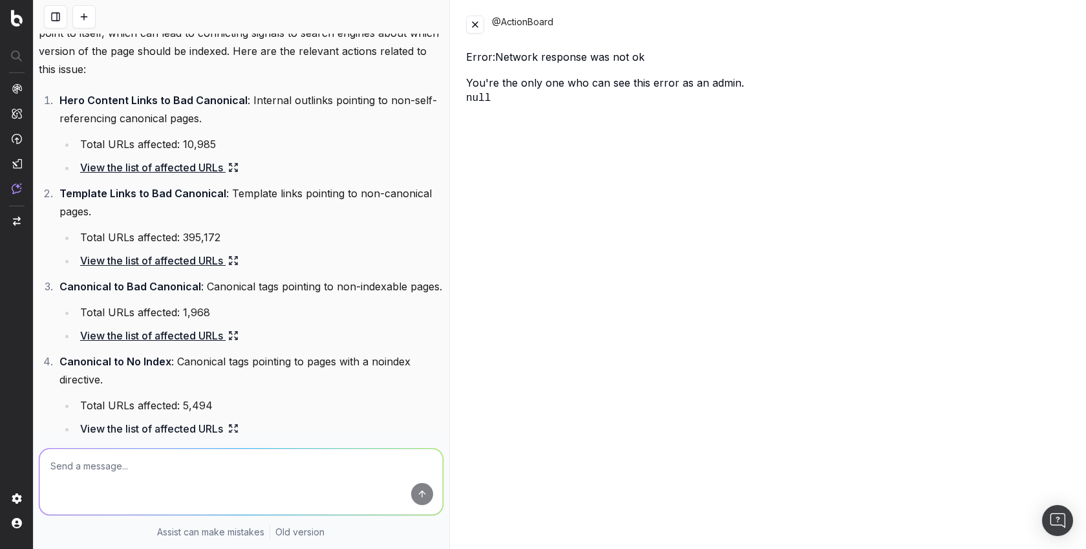
scroll to position [76, 0]
click at [190, 169] on link "View the list of affected URLs" at bounding box center [159, 168] width 158 height 18
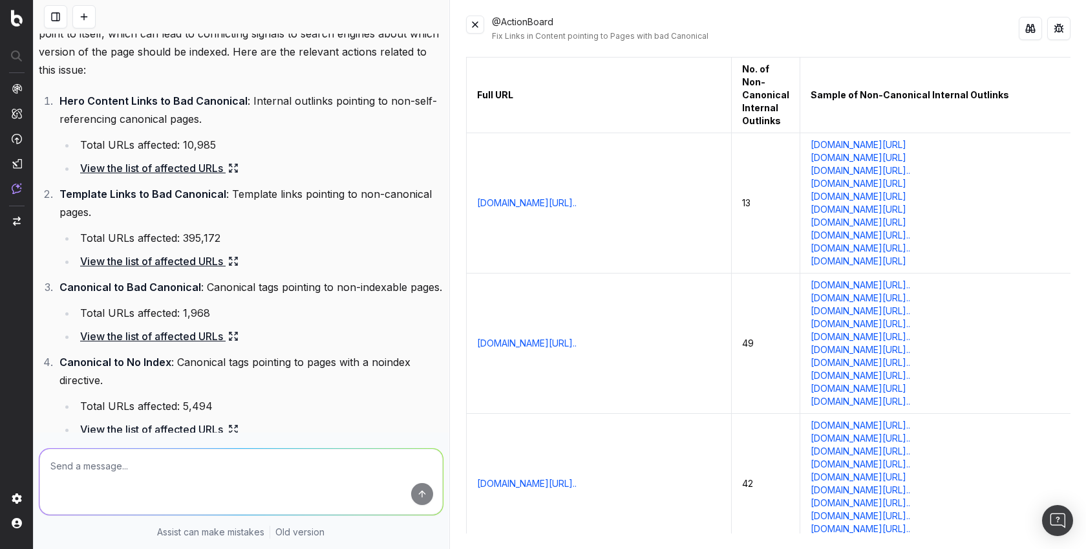
click at [201, 255] on link "View the list of affected URLs" at bounding box center [159, 261] width 158 height 18
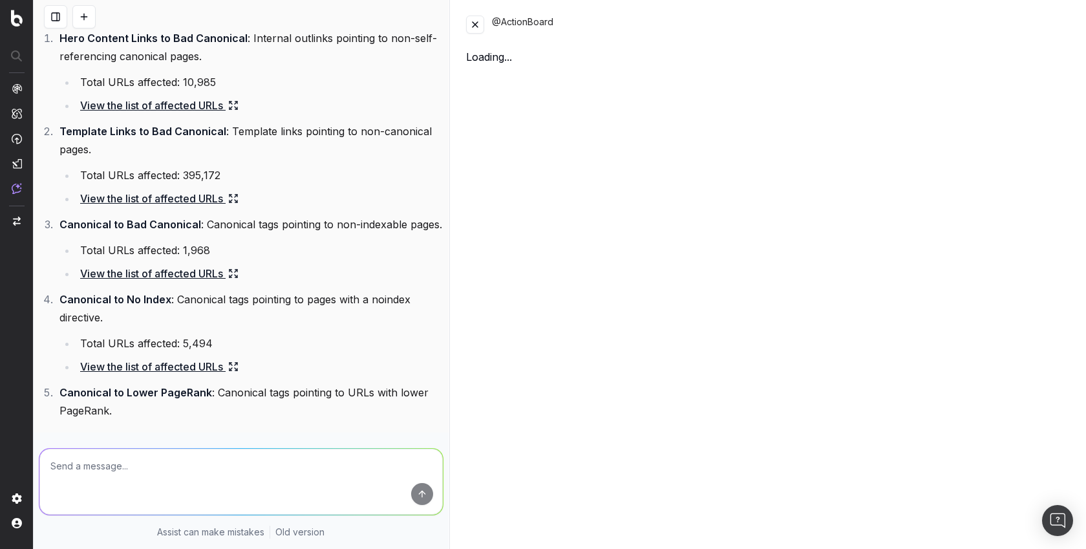
scroll to position [167, 0]
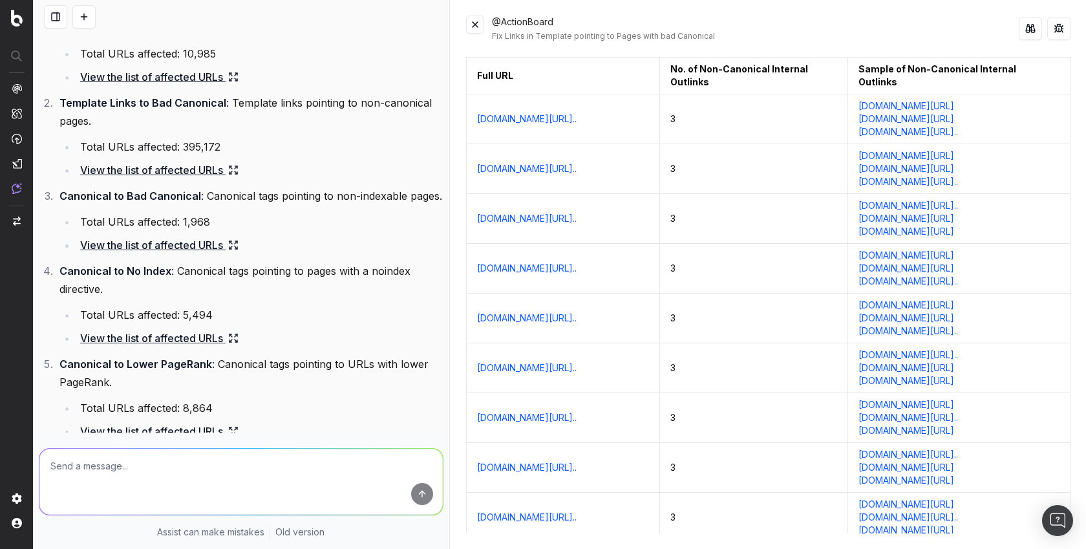
click at [199, 254] on link "View the list of affected URLs" at bounding box center [159, 245] width 158 height 18
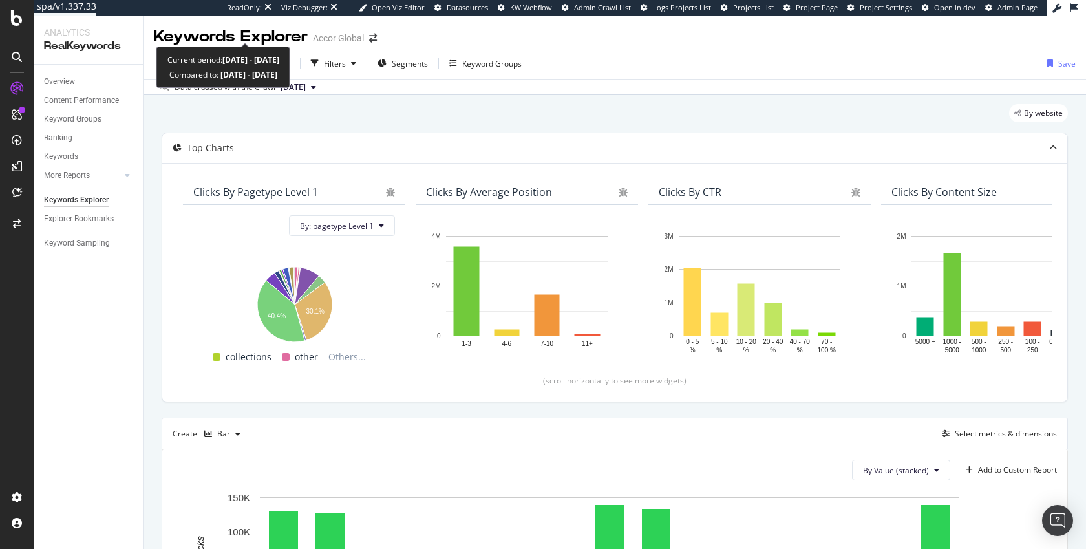
scroll to position [301, 0]
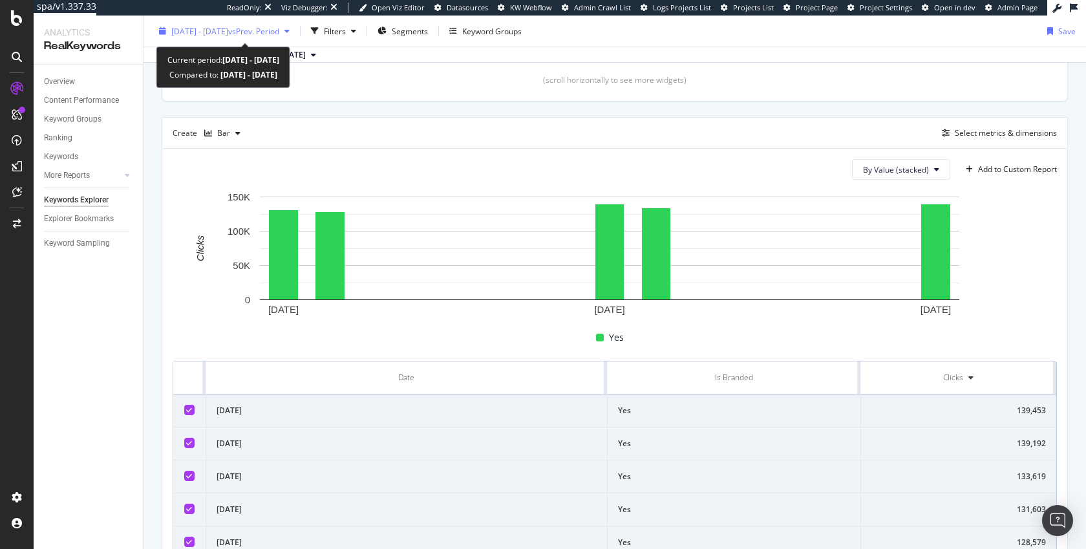
click at [228, 30] on span "2025 Aug. 19th - Sep. 15th" at bounding box center [199, 30] width 57 height 11
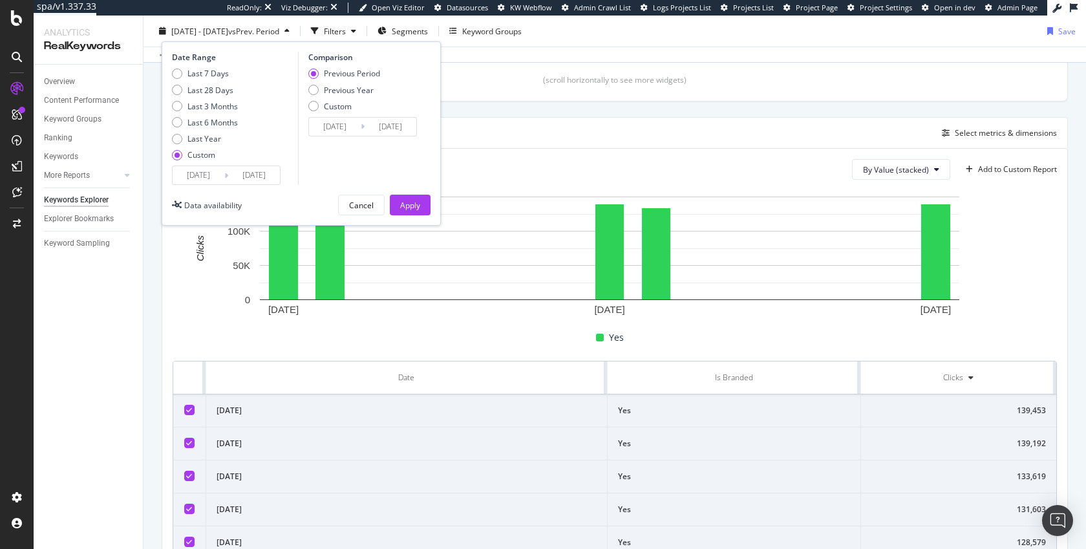
click at [591, 152] on div "By Value (stacked) Add to Custom Report 1 Sep. 2025 8 Sep. 2025 15 Sep. 2025 0 …" at bounding box center [614, 486] width 905 height 675
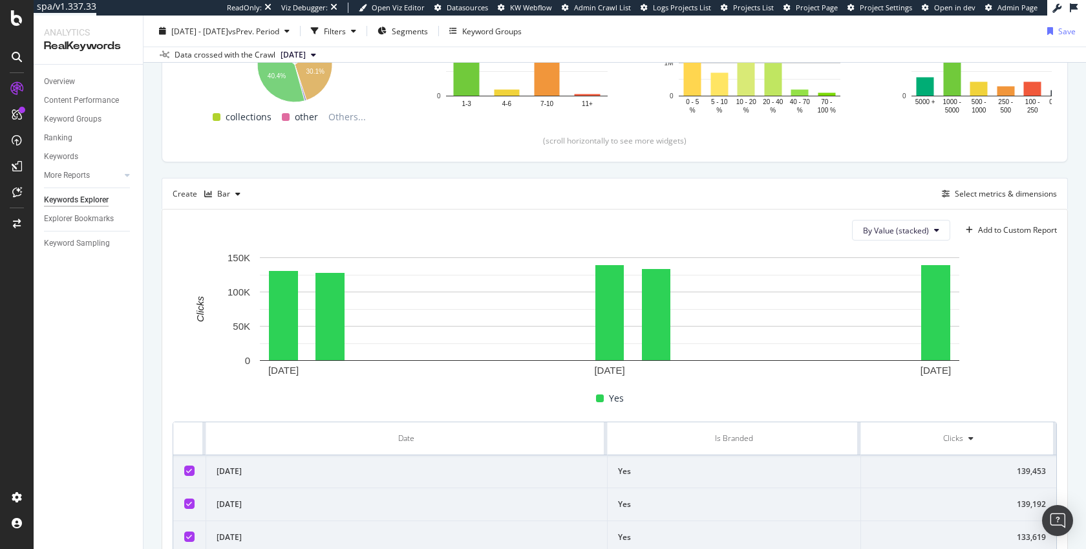
scroll to position [234, 0]
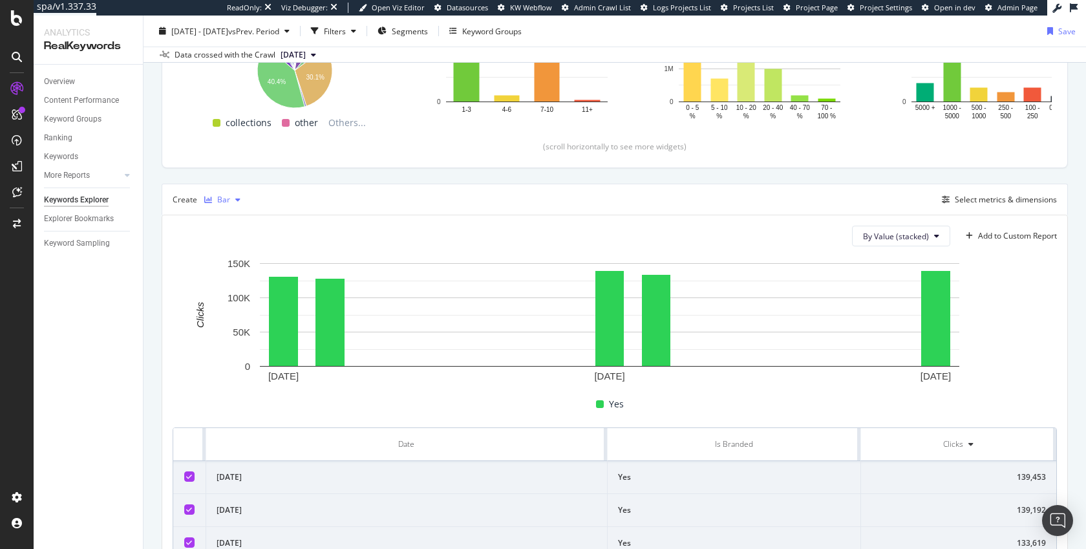
click at [237, 198] on icon "button" at bounding box center [237, 200] width 5 height 8
click at [233, 267] on div "Series" at bounding box center [241, 264] width 23 height 11
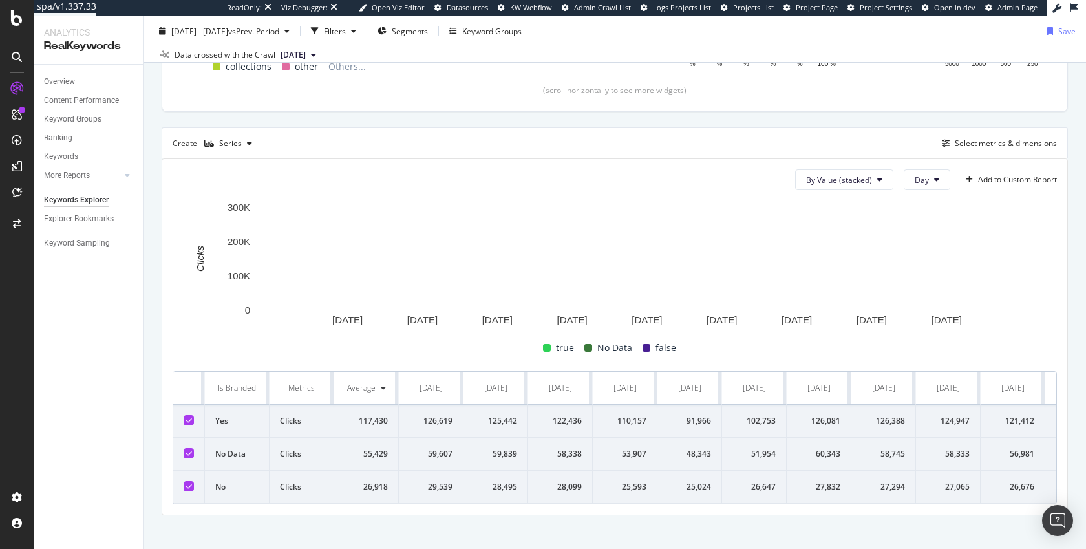
scroll to position [299, 0]
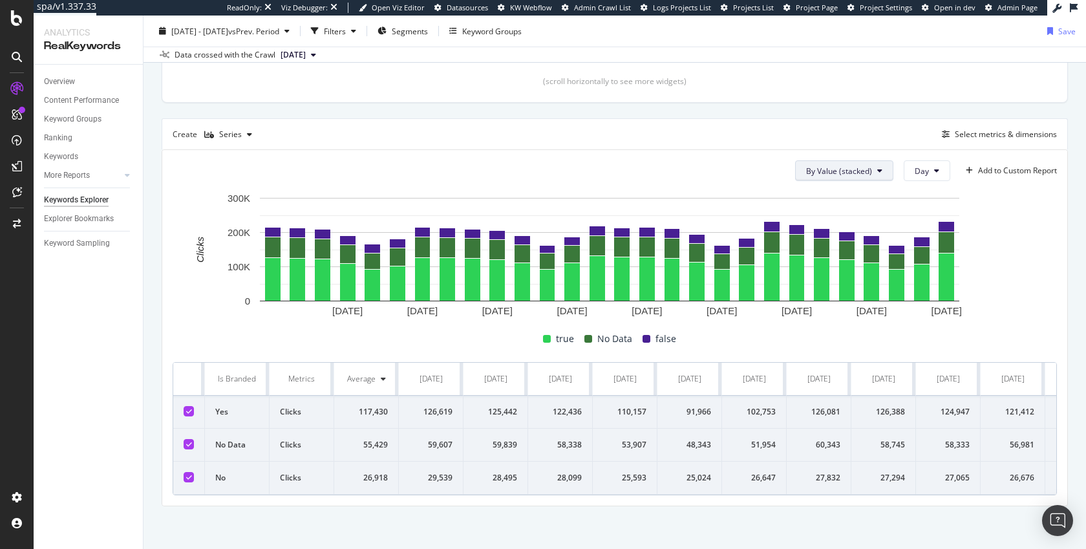
click at [834, 177] on button "By Value (stacked)" at bounding box center [844, 170] width 98 height 21
click at [829, 191] on span "By Value" at bounding box center [840, 197] width 87 height 12
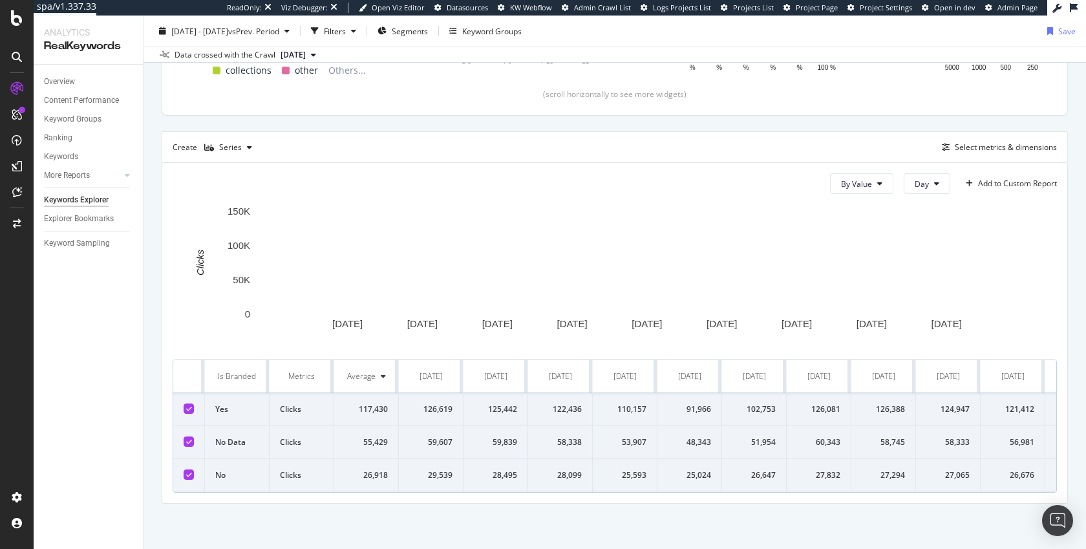
scroll to position [299, 0]
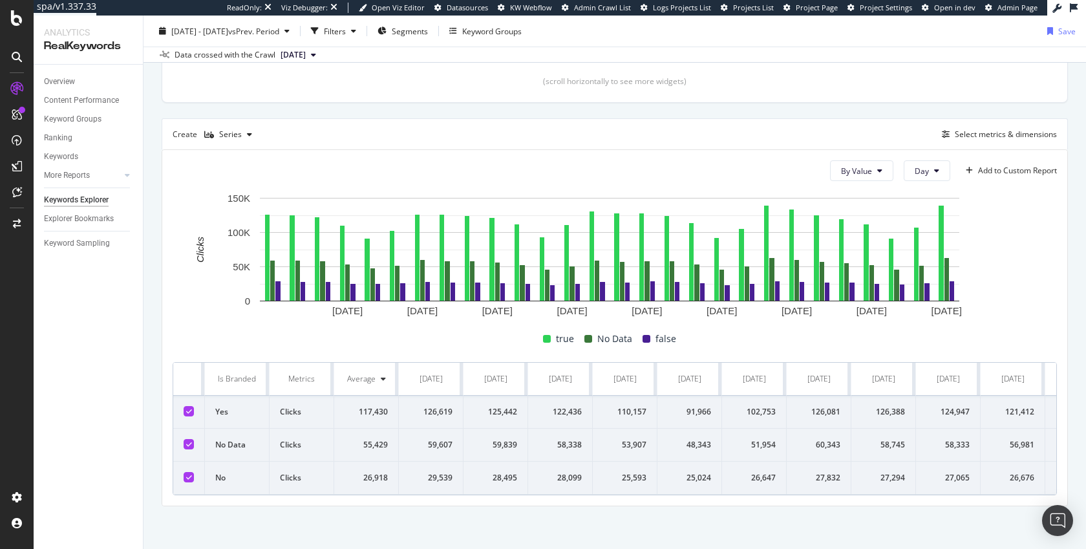
click at [843, 173] on span "By Value" at bounding box center [856, 170] width 31 height 11
click at [849, 216] on span "By Value (stacked)" at bounding box center [874, 221] width 87 height 12
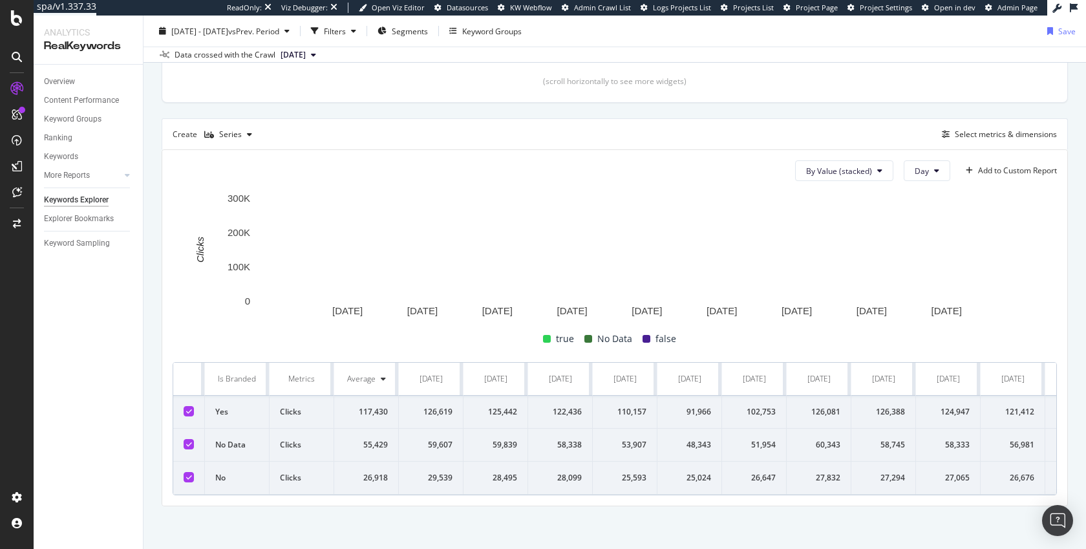
scroll to position [299, 0]
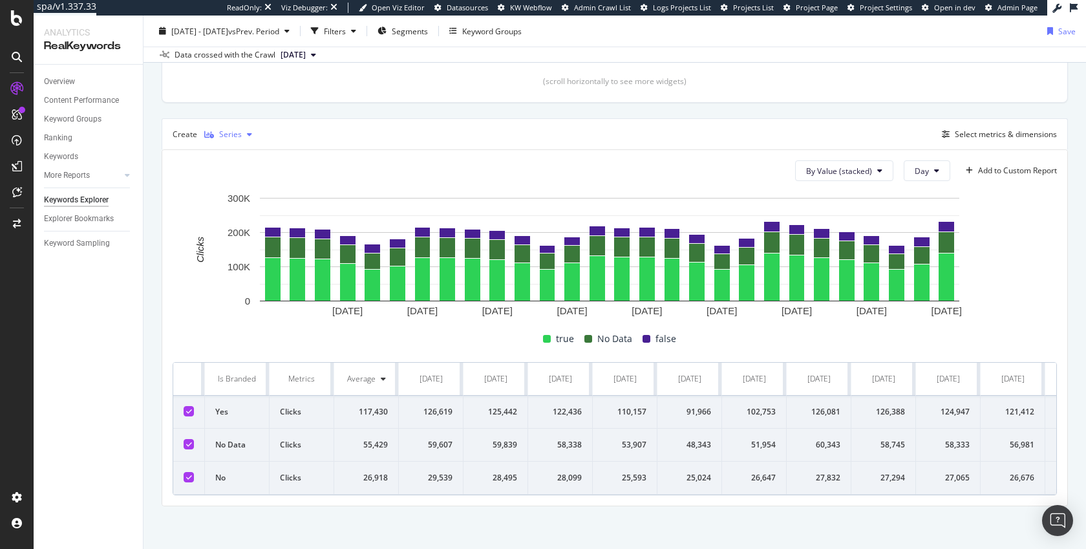
click at [244, 131] on div "button" at bounding box center [250, 135] width 16 height 8
click at [247, 220] on div "Bar" at bounding box center [233, 220] width 59 height 16
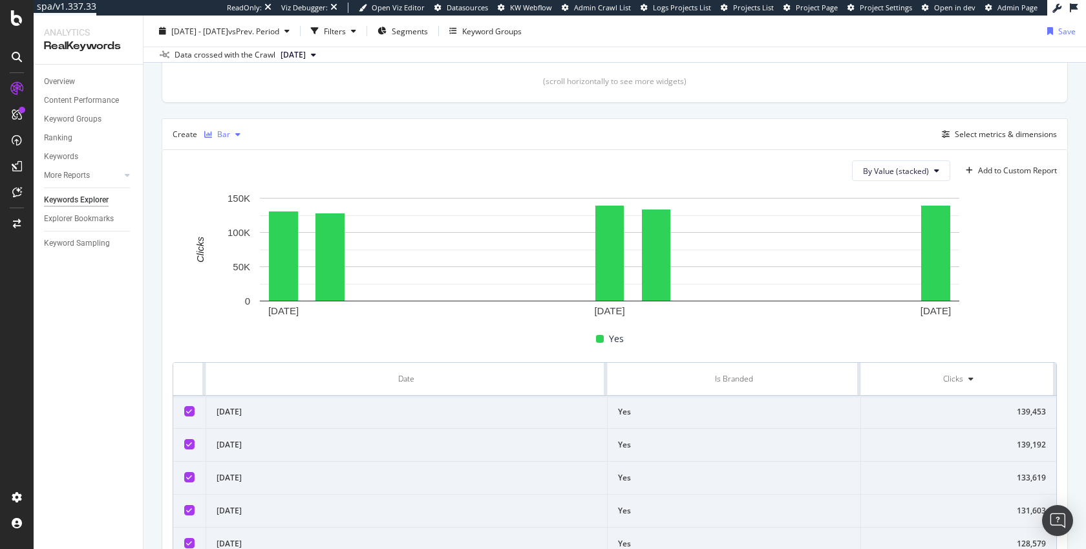
click at [238, 136] on icon "button" at bounding box center [237, 135] width 5 height 8
click at [248, 196] on div "Series" at bounding box center [241, 198] width 23 height 11
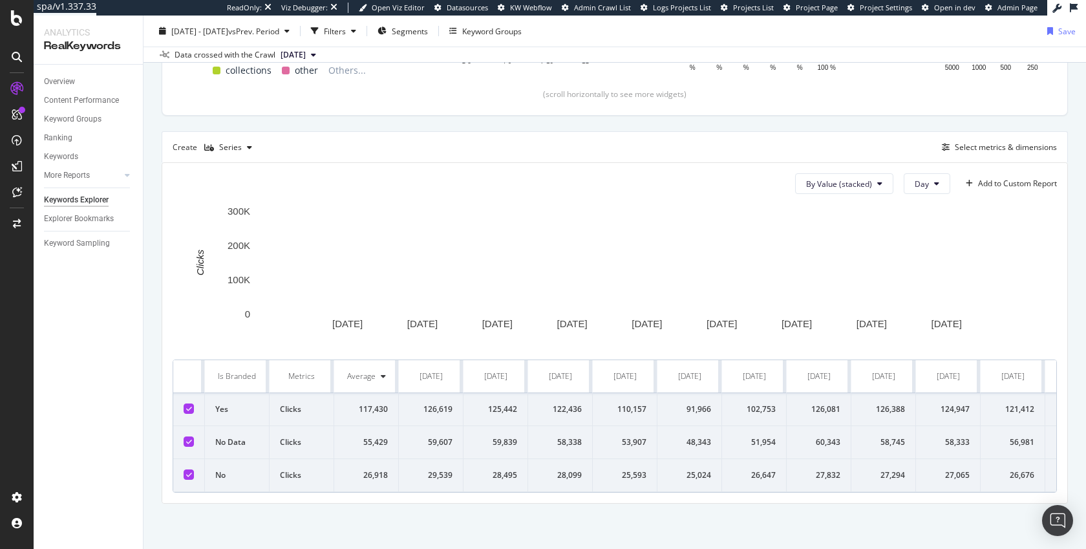
scroll to position [299, 0]
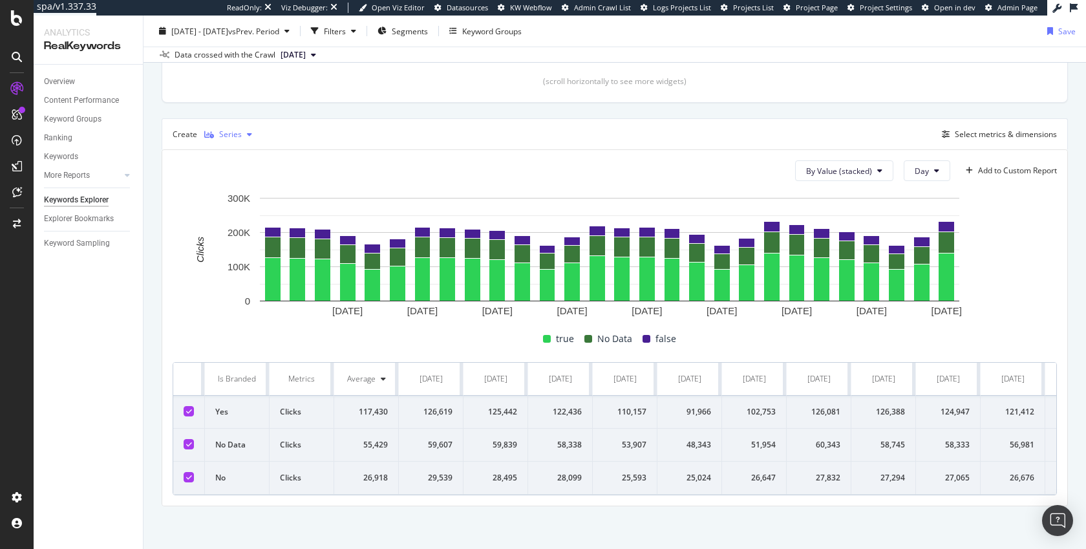
click at [242, 133] on div "button" at bounding box center [250, 135] width 16 height 8
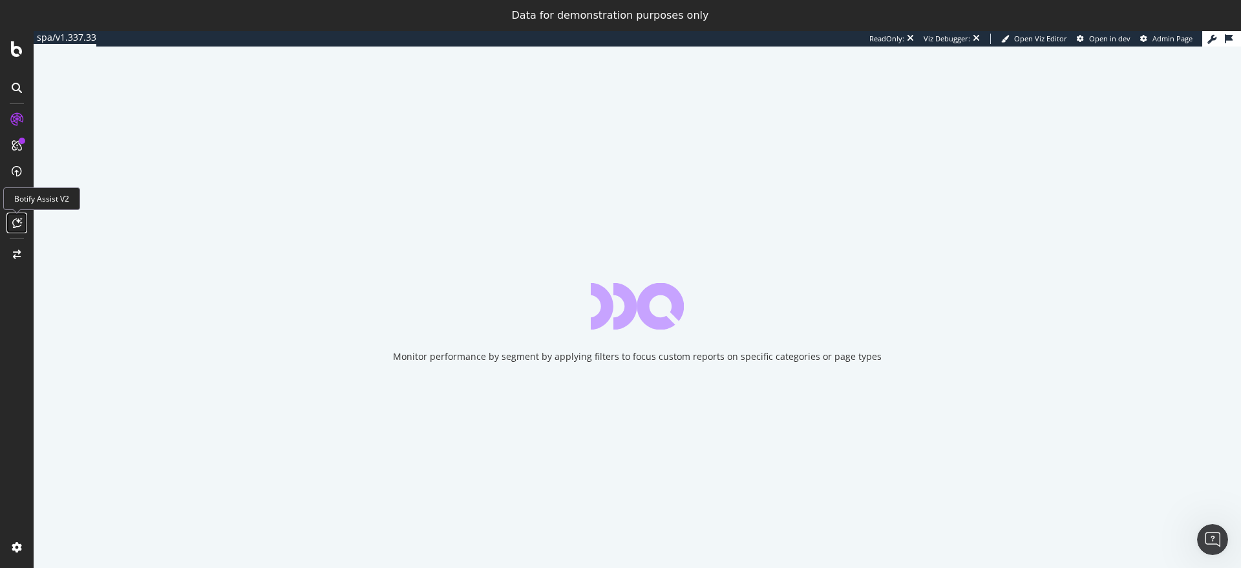
click at [6, 222] on div at bounding box center [16, 223] width 21 height 21
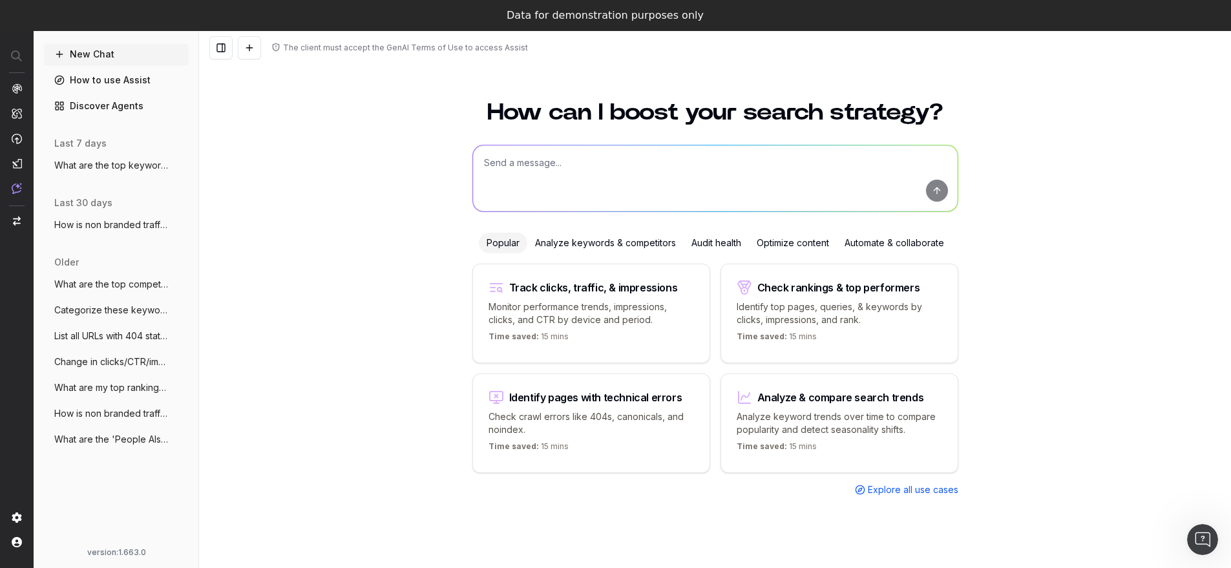
click at [538, 180] on textarea at bounding box center [715, 178] width 485 height 66
paste textarea "Monthly traffic performance across devices;"
type textarea "Monthly traffic performance across devices"
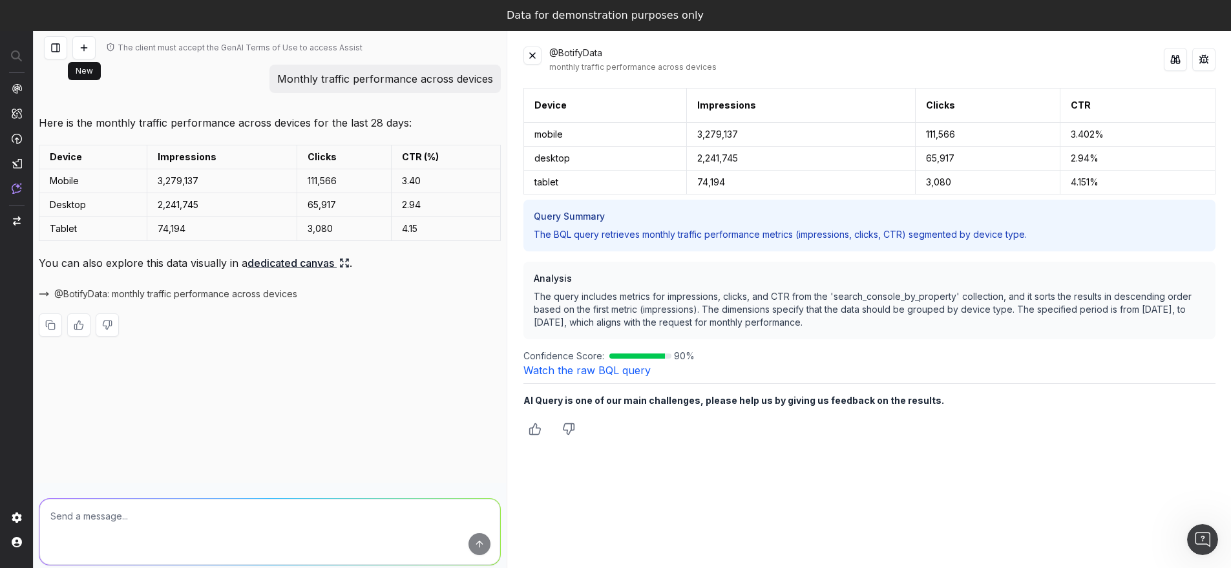
click at [83, 48] on button at bounding box center [83, 47] width 23 height 23
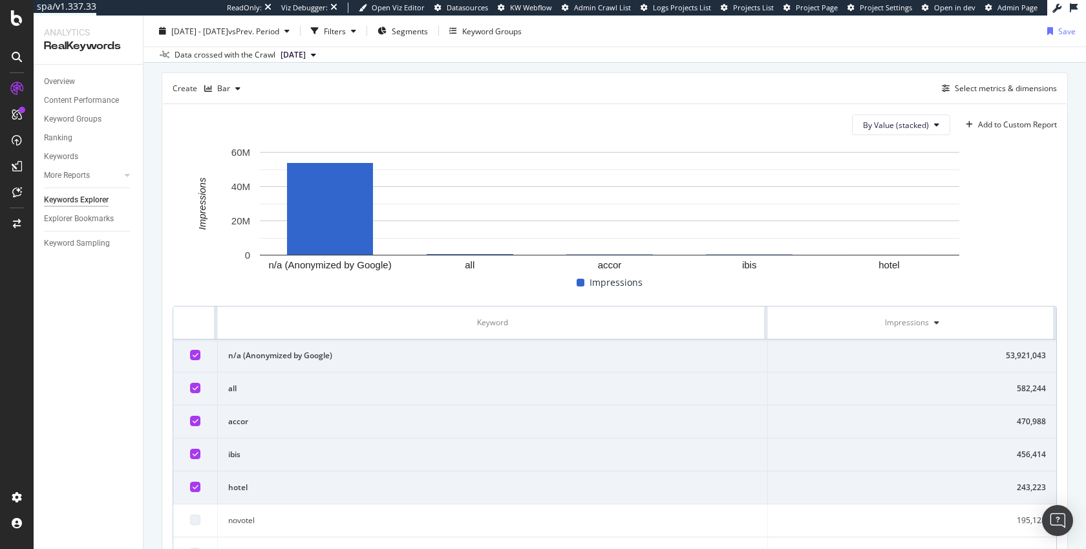
scroll to position [346, 0]
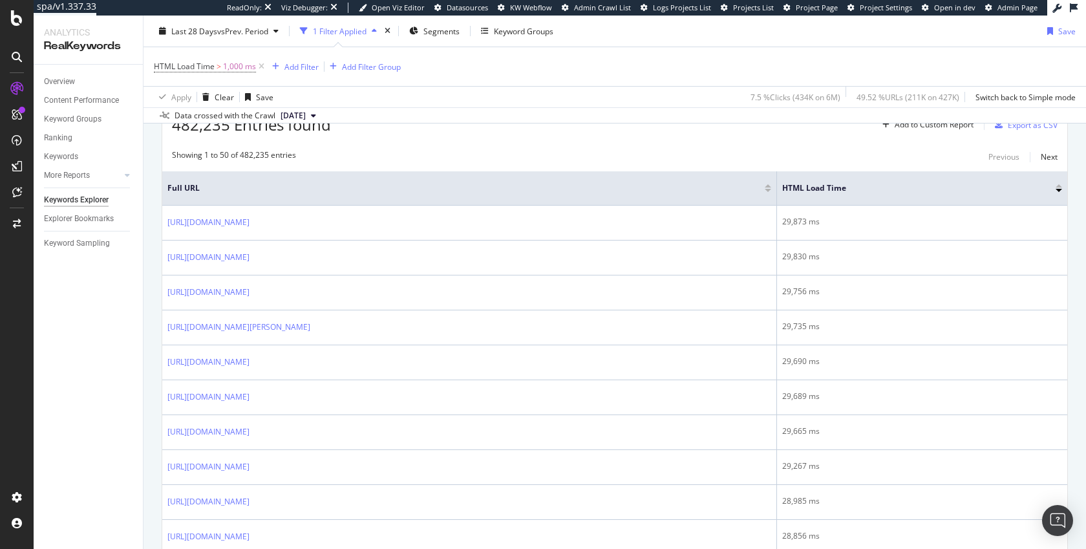
scroll to position [408, 0]
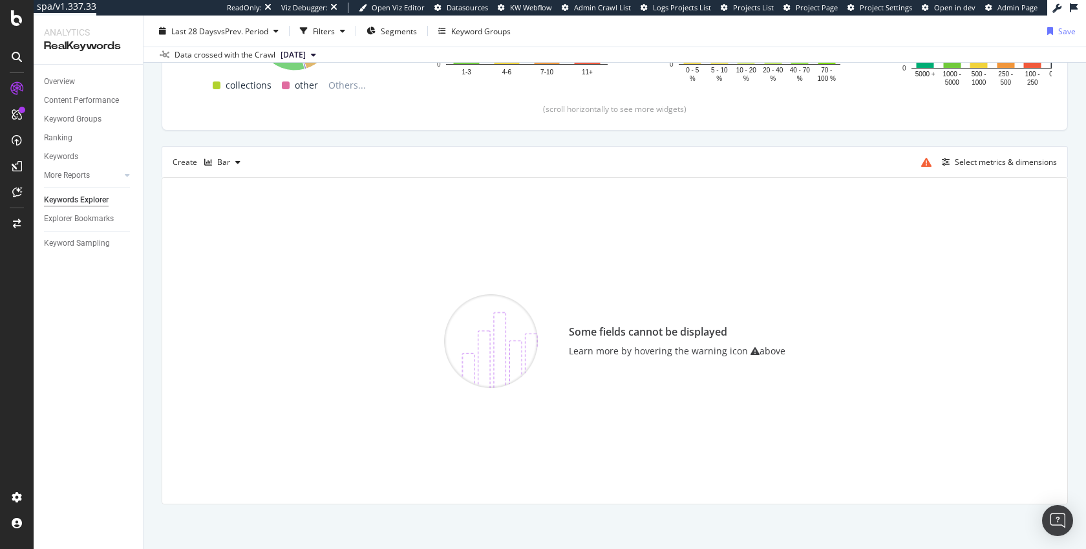
scroll to position [272, 0]
click at [956, 162] on div "Select metrics & dimensions" at bounding box center [1006, 161] width 102 height 11
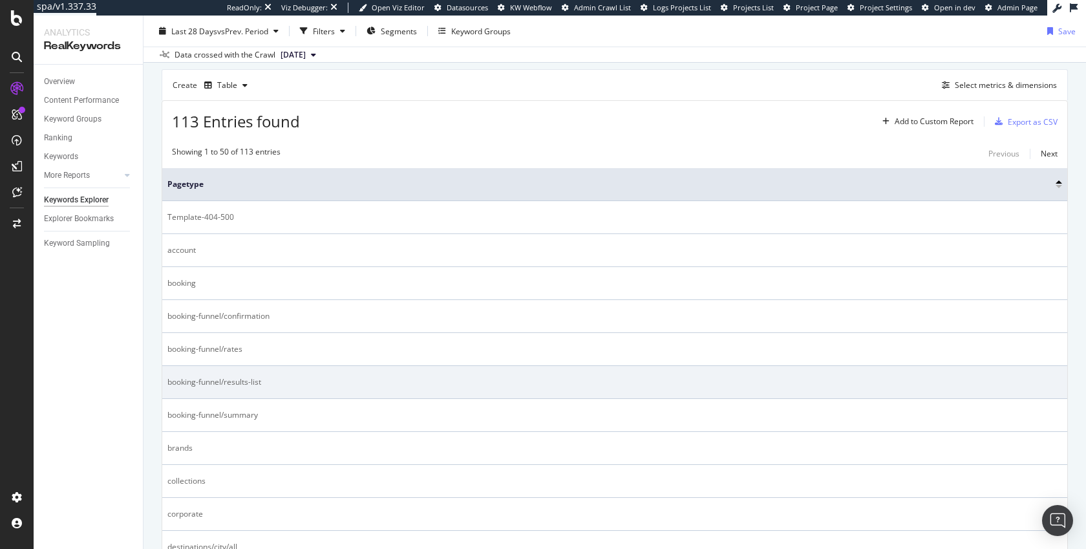
scroll to position [348, 0]
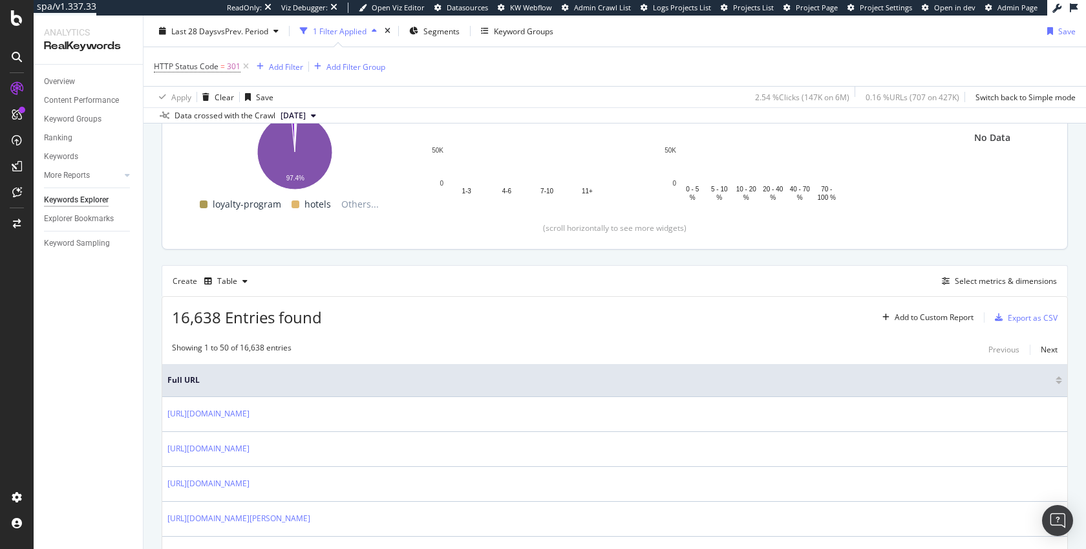
scroll to position [225, 0]
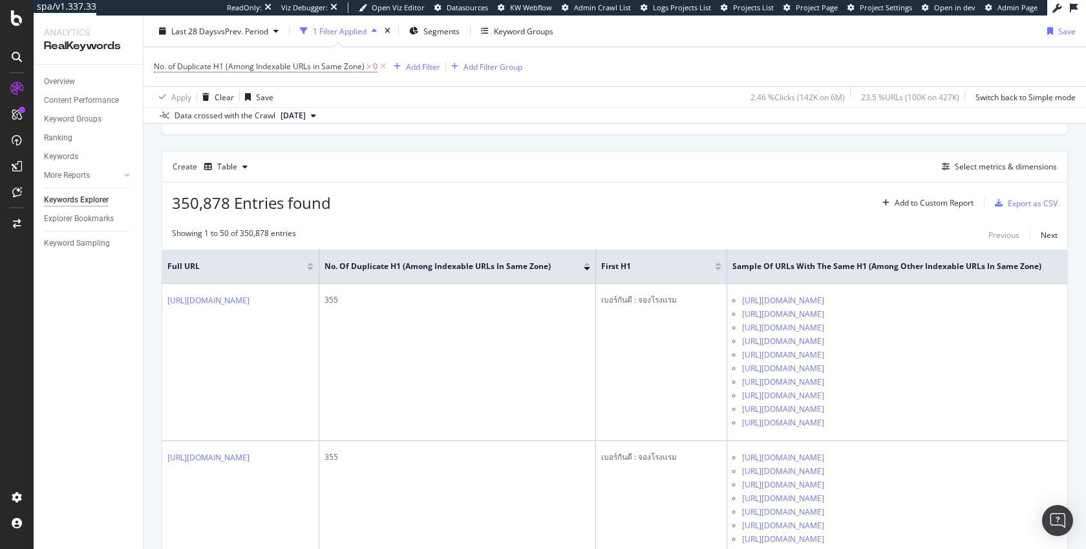
scroll to position [412, 0]
